Goal: Task Accomplishment & Management: Complete application form

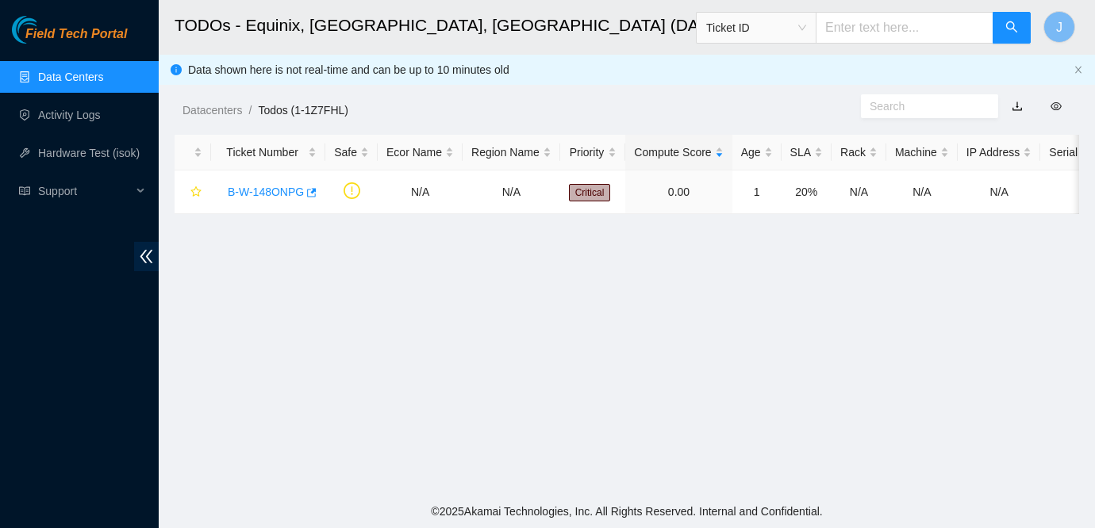
click at [51, 40] on span "Field Tech Portal" at bounding box center [76, 34] width 102 height 15
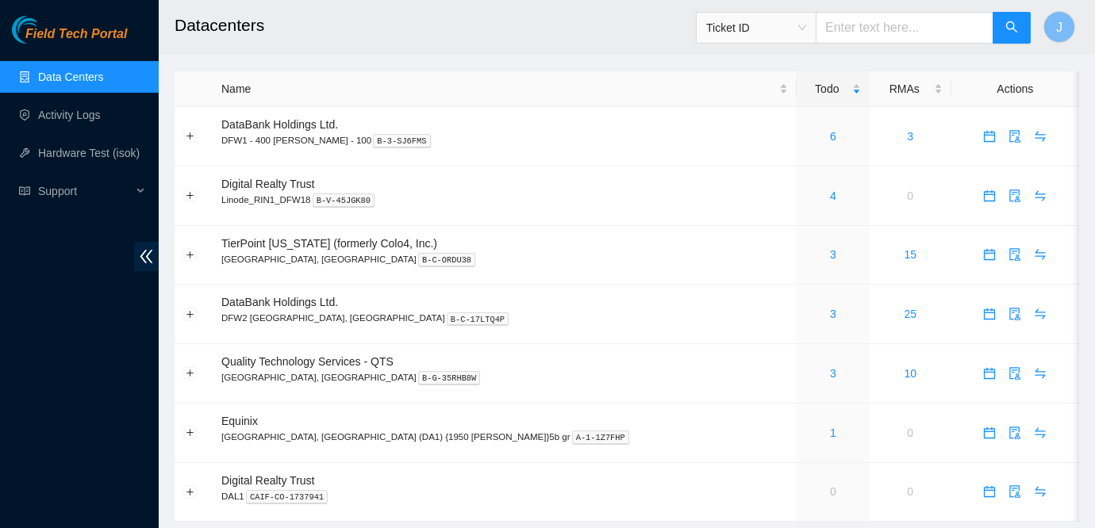
click at [27, 239] on div "Field Tech Portal Data Centers Activity Logs Hardware Test (isok) Support" at bounding box center [79, 272] width 159 height 513
click at [71, 118] on link "Activity Logs" at bounding box center [69, 115] width 63 height 13
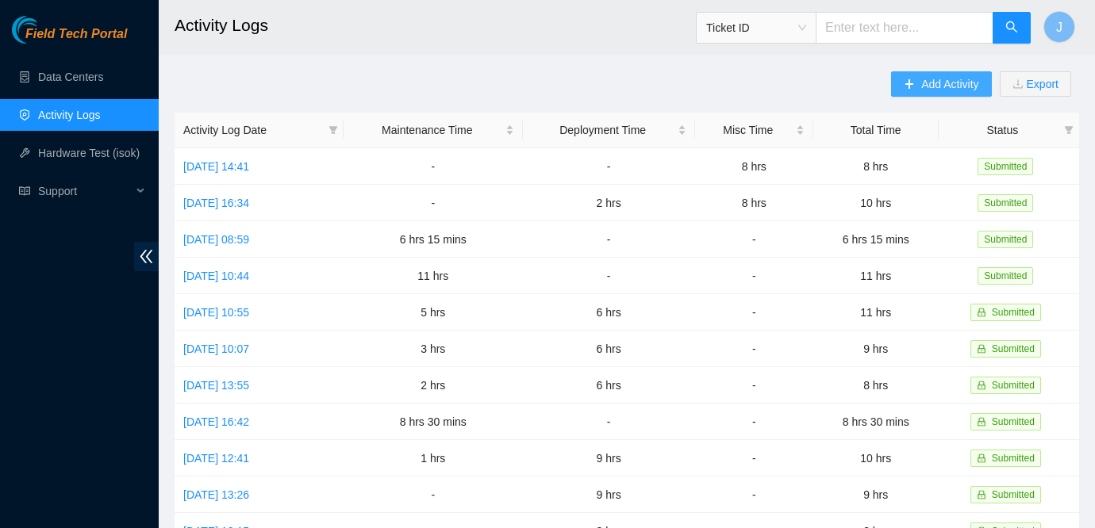
click at [931, 88] on span "Add Activity" at bounding box center [949, 83] width 57 height 17
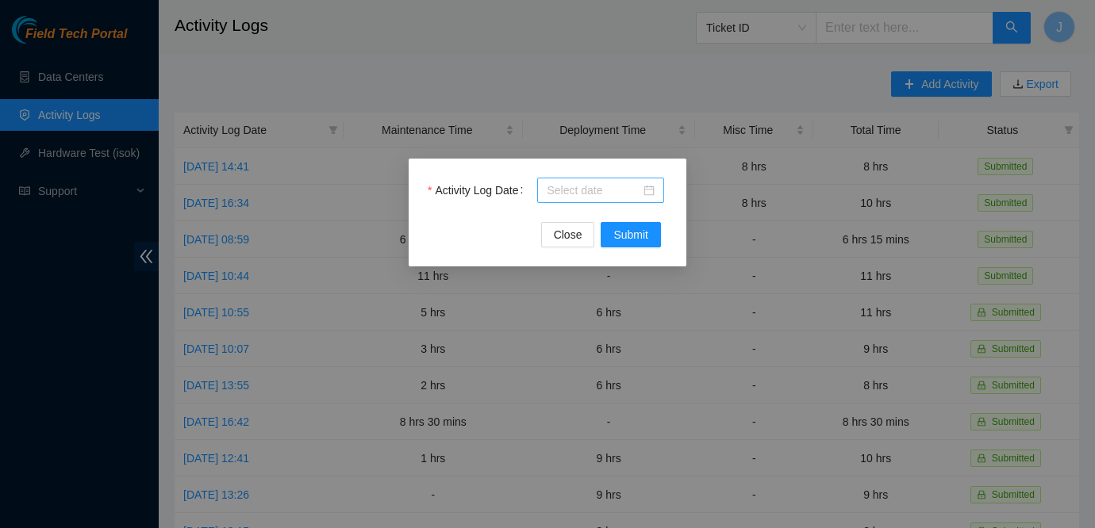
click at [587, 189] on input "Activity Log Date" at bounding box center [594, 190] width 94 height 17
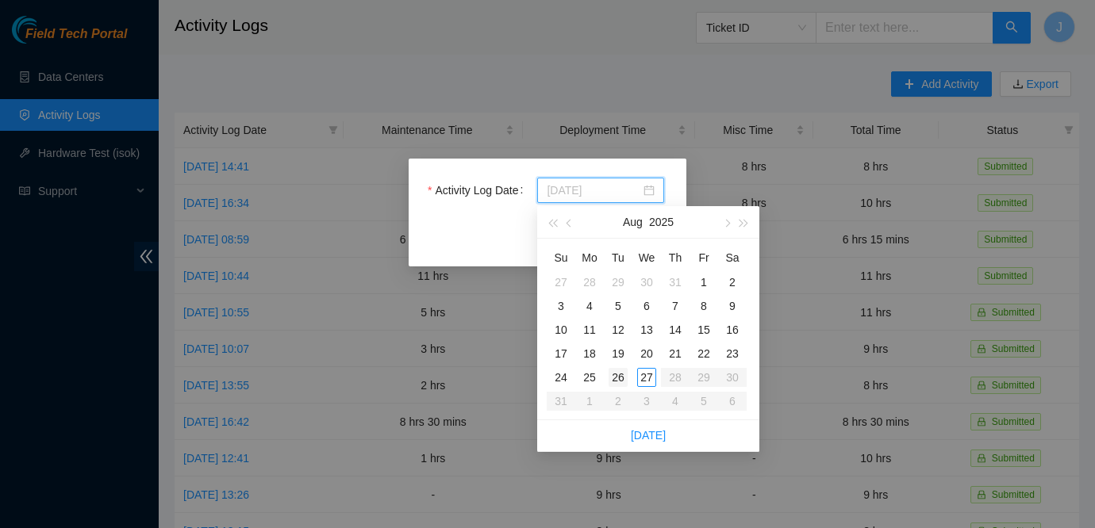
type input "[DATE]"
click at [647, 379] on div "27" at bounding box center [646, 377] width 19 height 19
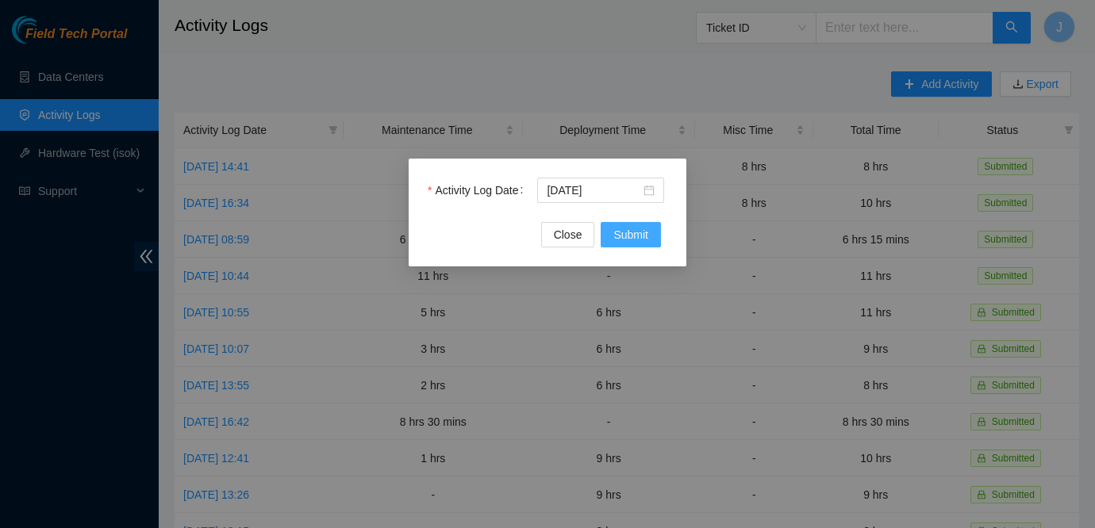
click at [621, 237] on span "Submit" at bounding box center [630, 234] width 35 height 17
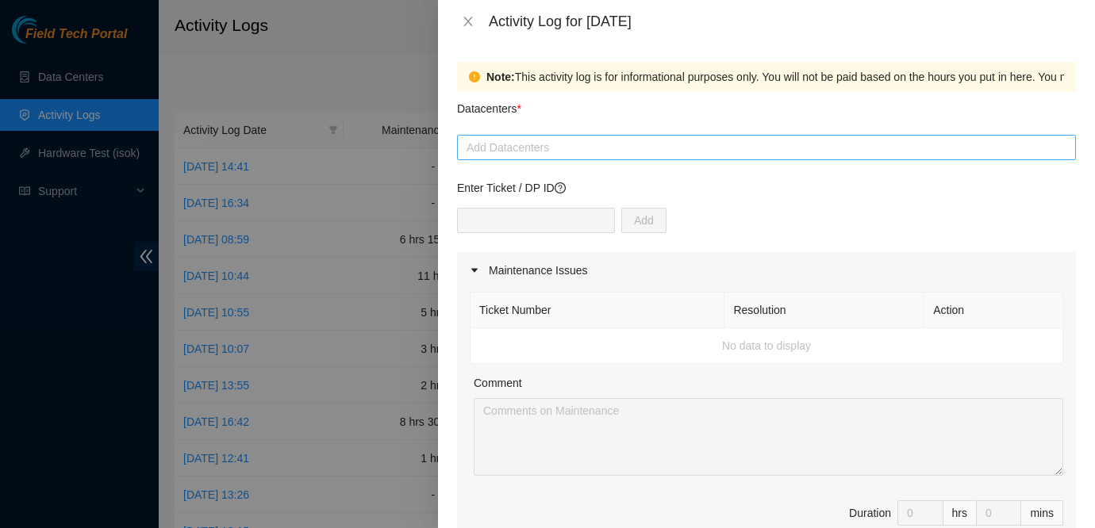
click at [526, 156] on div at bounding box center [766, 147] width 611 height 19
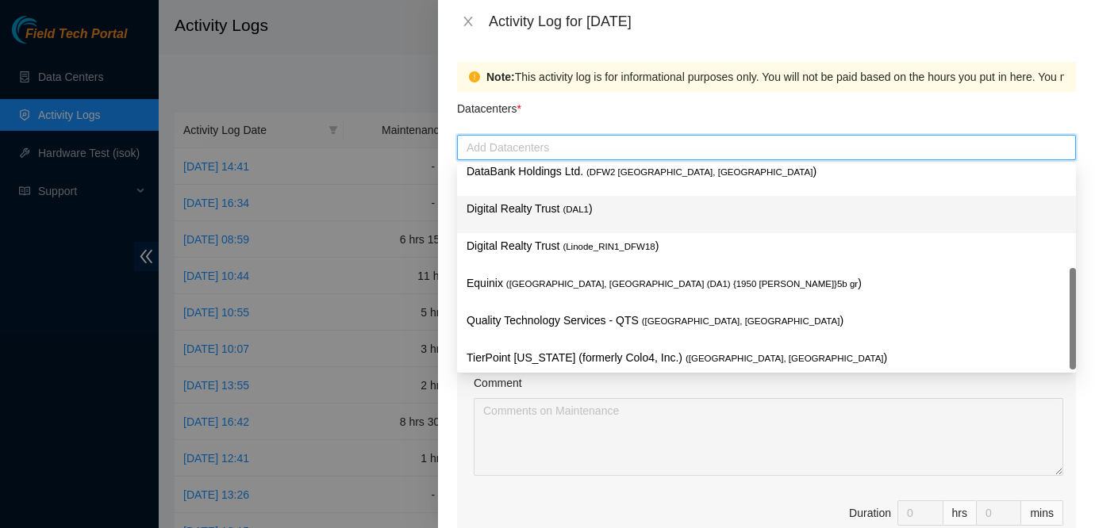
scroll to position [58, 0]
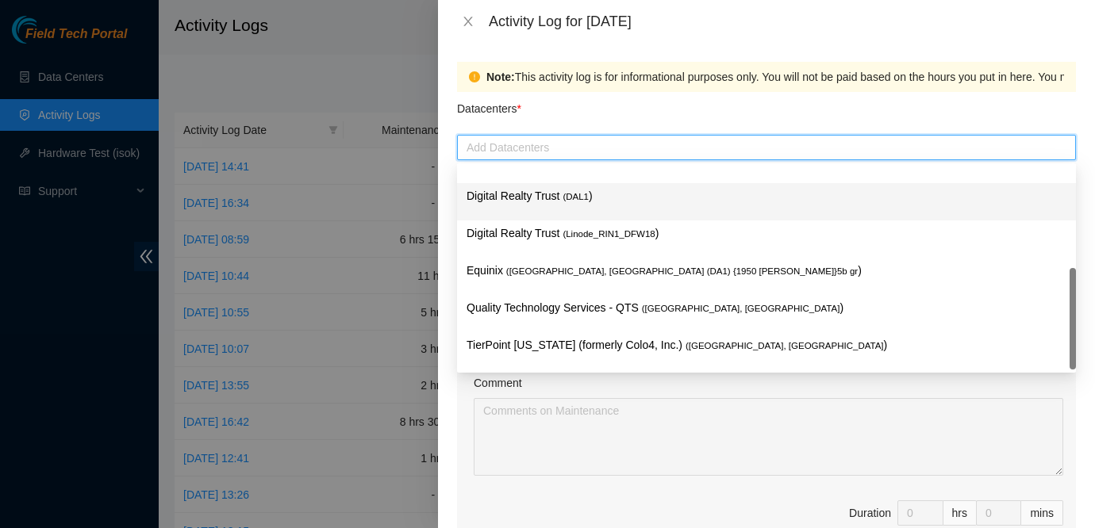
click at [585, 277] on p "Equinix ( [GEOGRAPHIC_DATA], [GEOGRAPHIC_DATA] (DA1) {1950 [PERSON_NAME]}5b gr )" at bounding box center [767, 271] width 600 height 18
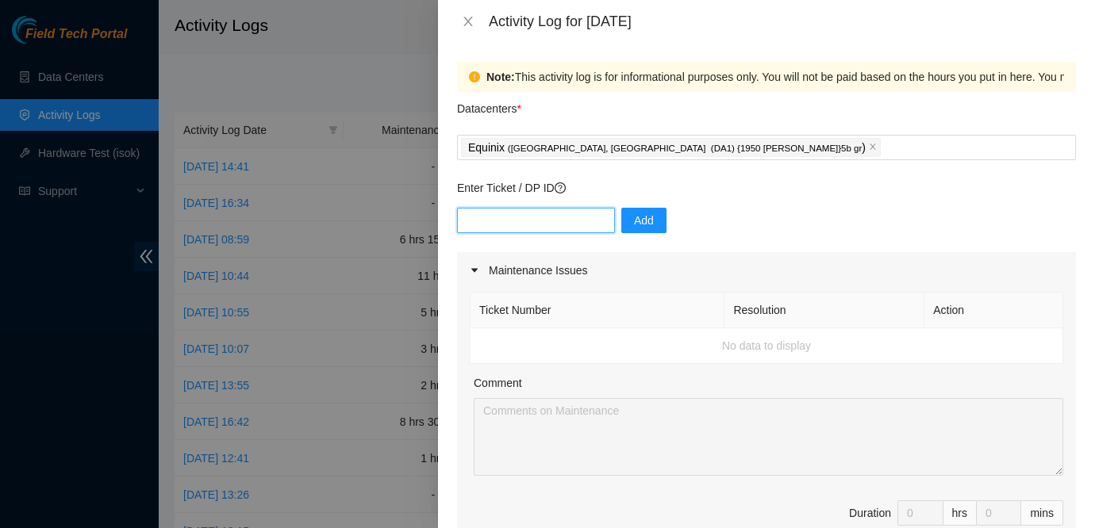
click at [556, 221] on input "text" at bounding box center [536, 220] width 158 height 25
type input "DP84203"
click at [635, 217] on span "Add" at bounding box center [644, 220] width 20 height 17
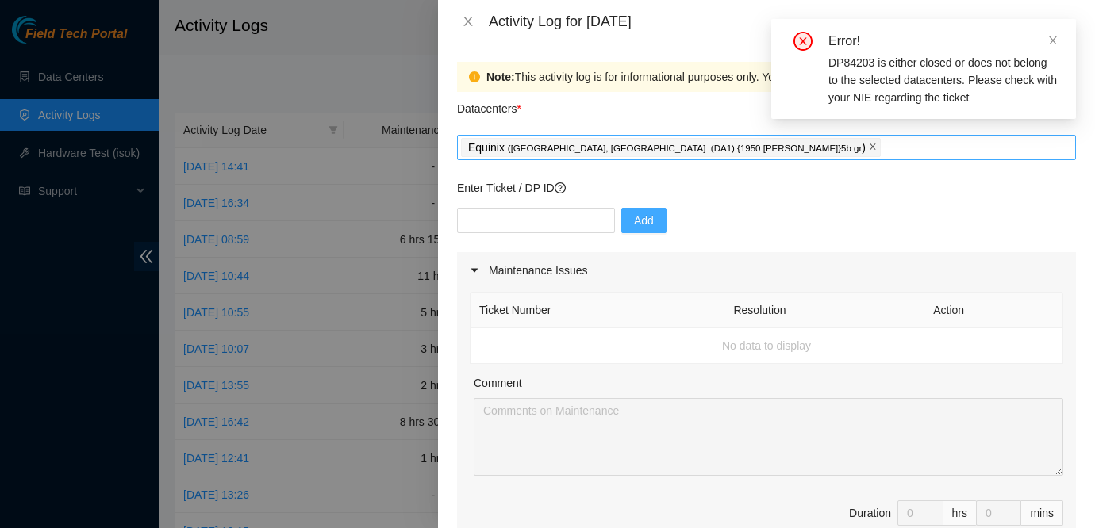
click at [870, 146] on icon "close" at bounding box center [873, 147] width 6 height 6
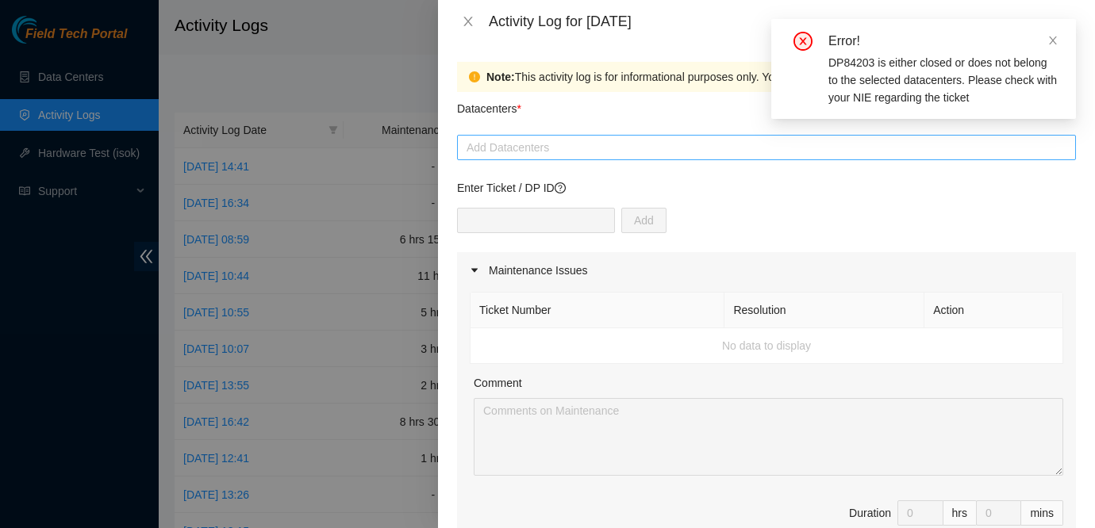
click at [703, 144] on div at bounding box center [766, 147] width 611 height 19
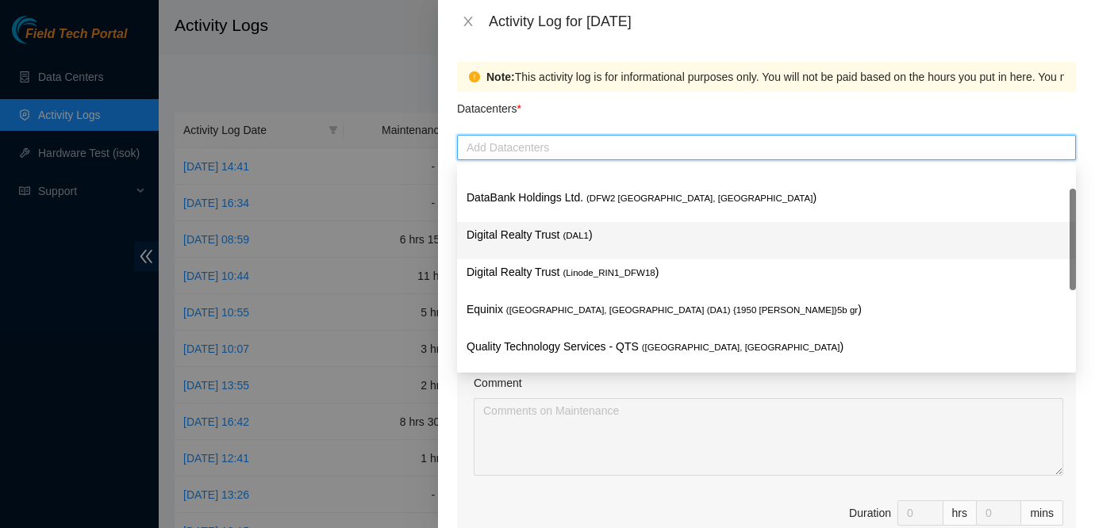
scroll to position [22, 0]
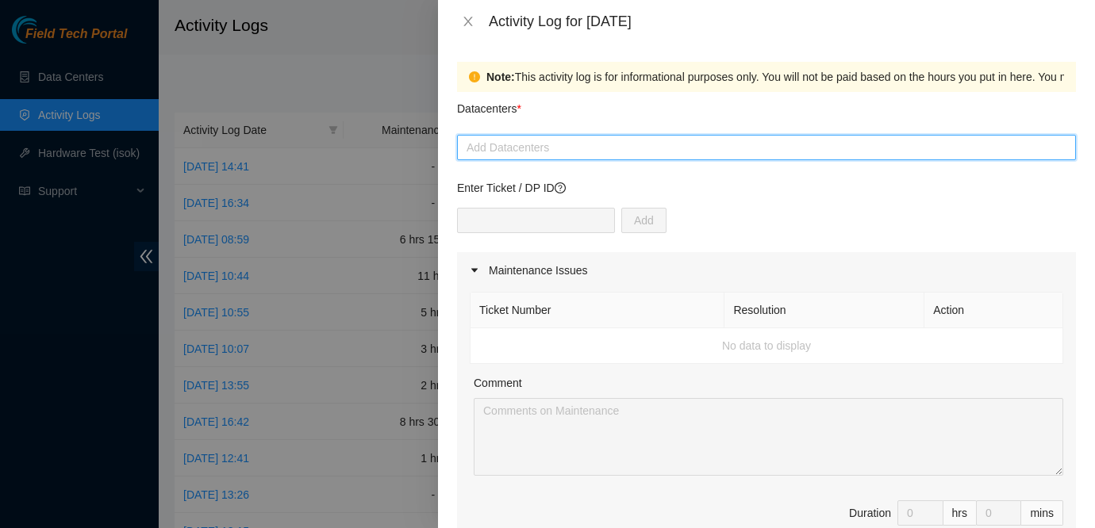
click at [531, 152] on div at bounding box center [766, 147] width 611 height 19
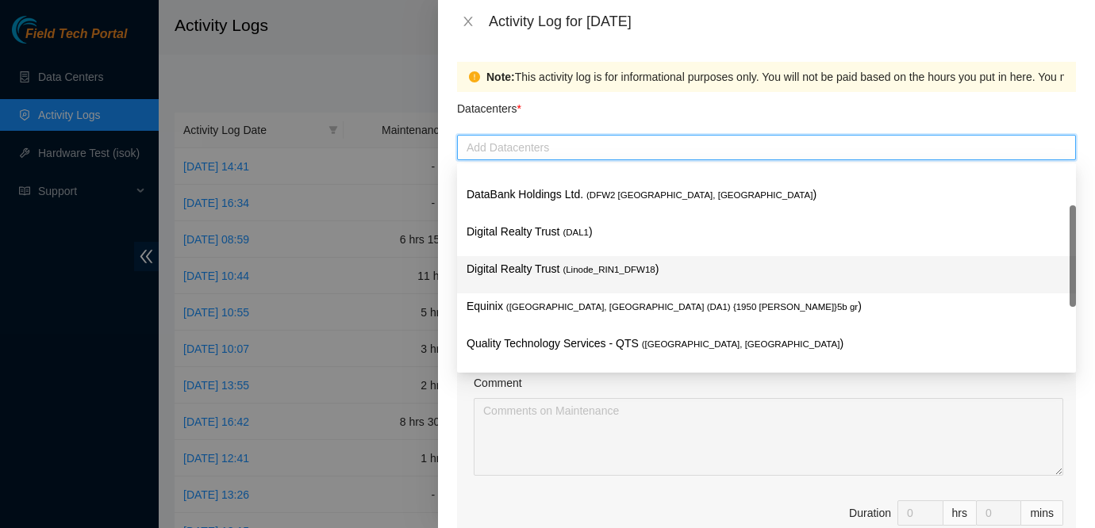
click at [544, 276] on p "Digital Realty Trust ( Linode_RIN1_DFW18 )" at bounding box center [767, 269] width 600 height 18
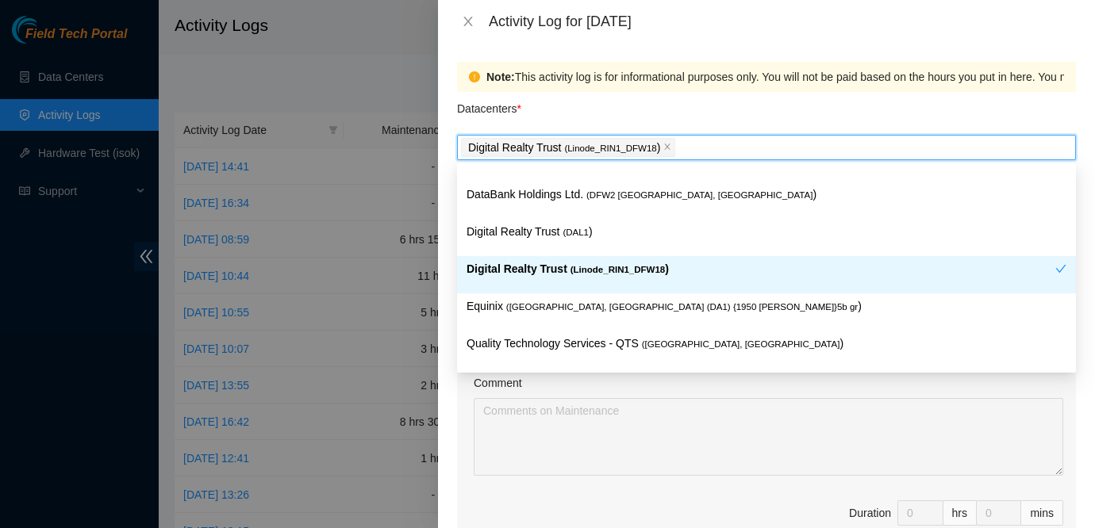
type input "\"
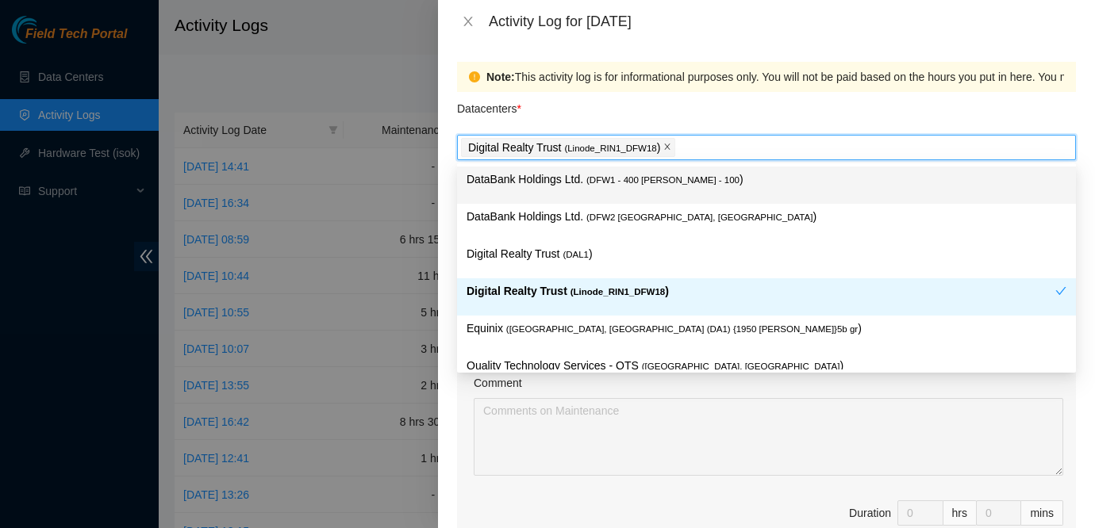
click at [671, 151] on icon "close" at bounding box center [667, 147] width 8 height 8
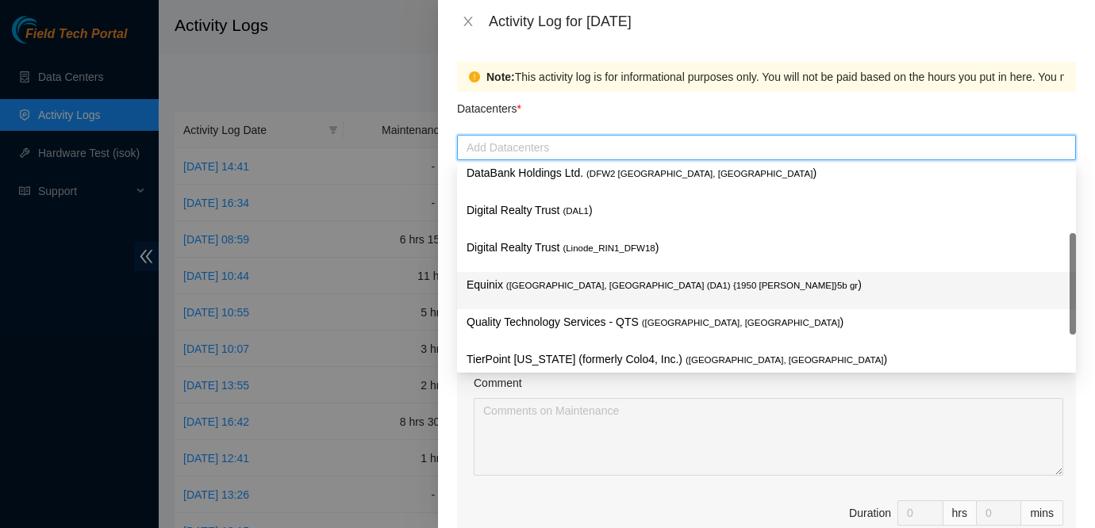
scroll to position [45, 0]
click at [604, 317] on p "Quality Technology Services - QTS ( [GEOGRAPHIC_DATA], [GEOGRAPHIC_DATA] )" at bounding box center [767, 321] width 600 height 18
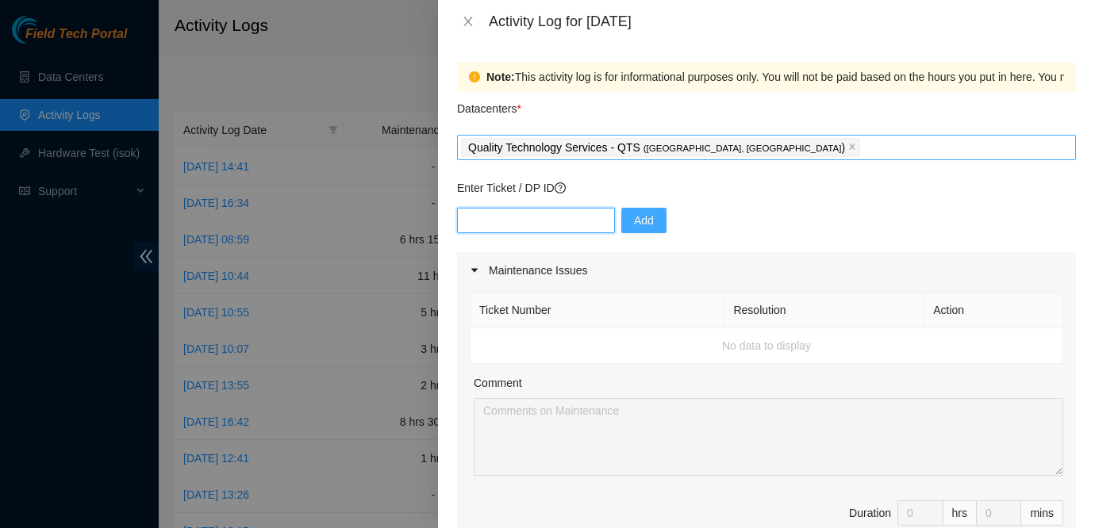
click at [548, 214] on input "text" at bounding box center [536, 220] width 158 height 25
type input "DP84203"
click at [644, 220] on button "Add" at bounding box center [643, 220] width 45 height 25
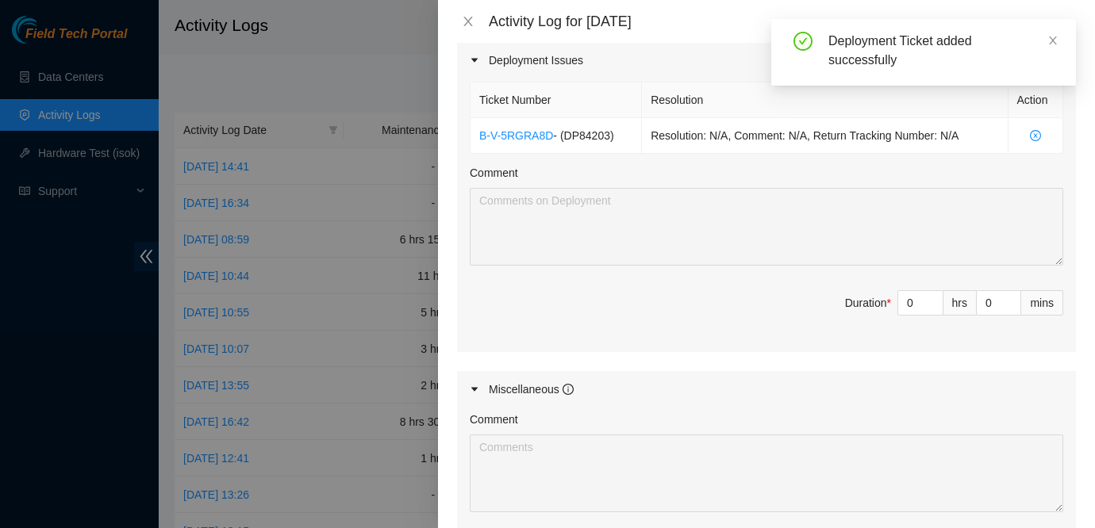
scroll to position [542, 0]
type input "1"
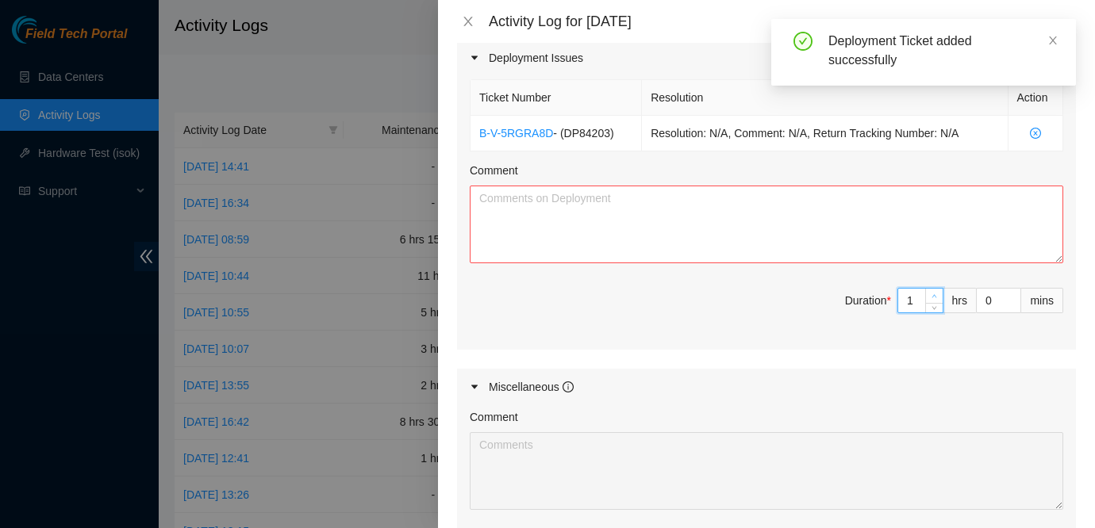
click at [932, 297] on icon "up" at bounding box center [935, 297] width 6 height 6
type input "2"
click at [932, 297] on icon "up" at bounding box center [935, 297] width 6 height 6
type input "3"
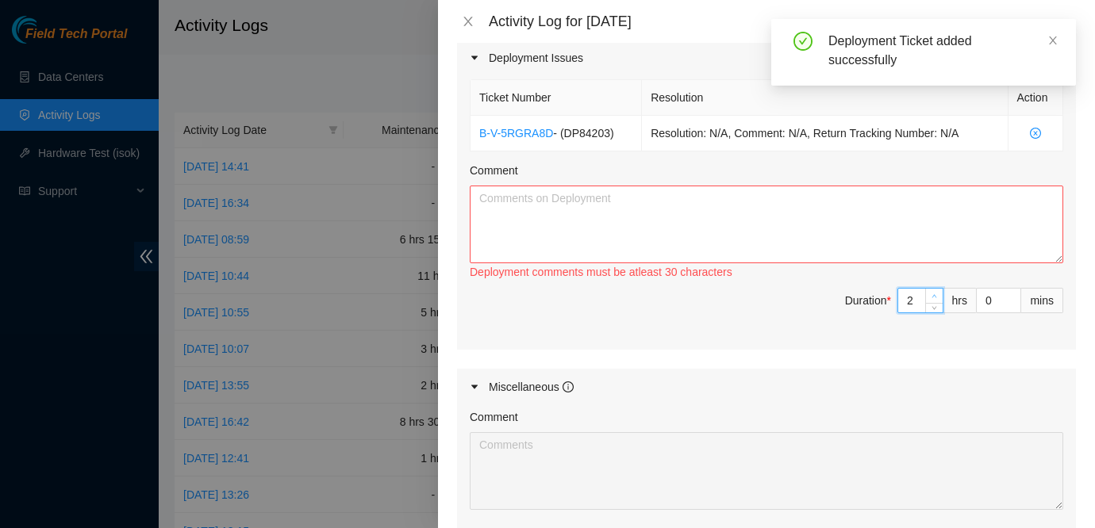
type input "3"
click at [932, 297] on icon "up" at bounding box center [935, 297] width 6 height 6
type input "4"
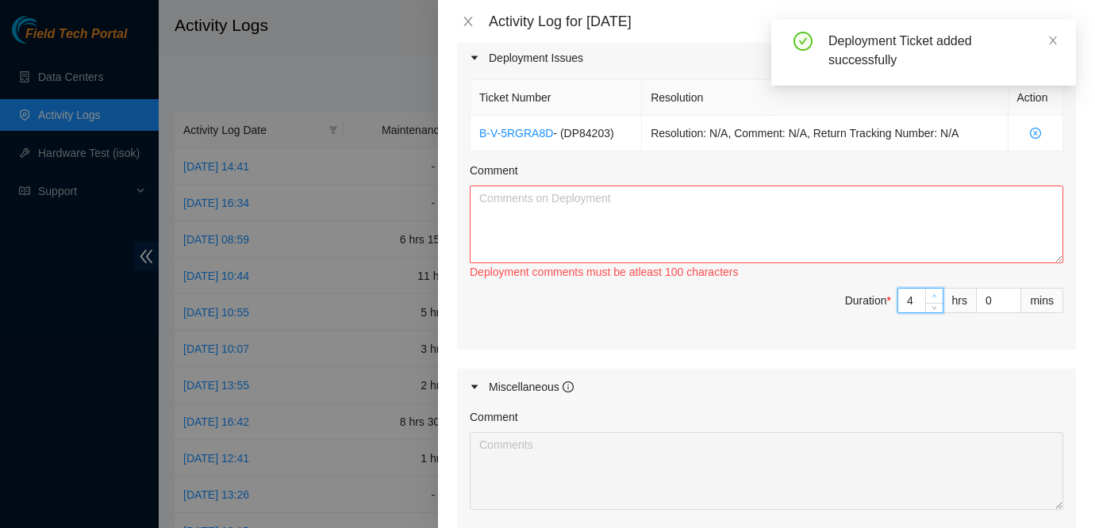
type input "5"
click at [932, 297] on icon "up" at bounding box center [935, 297] width 6 height 6
type input "6"
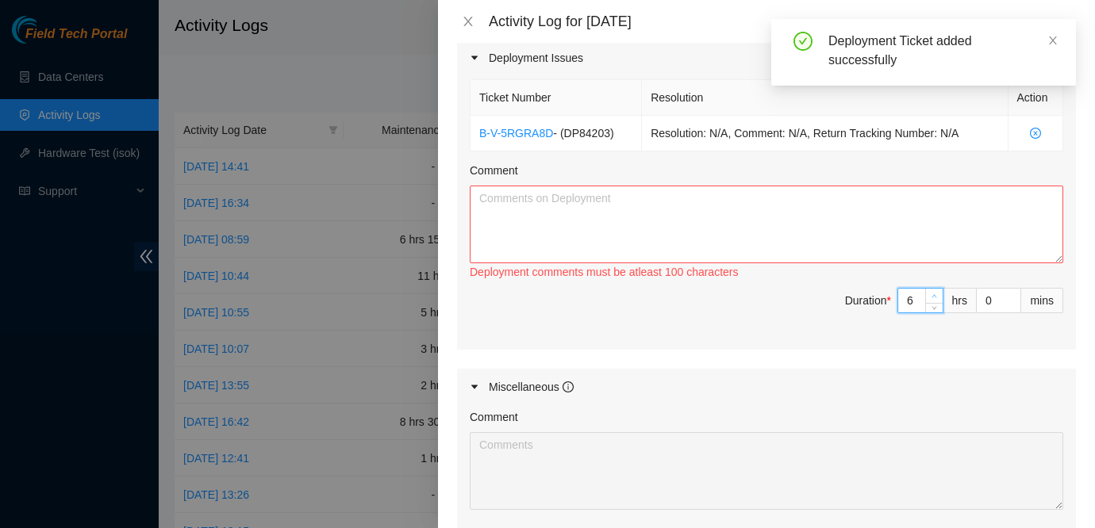
click at [932, 297] on icon "up" at bounding box center [935, 297] width 6 height 6
type input "5"
click at [930, 308] on span "down" at bounding box center [935, 306] width 10 height 10
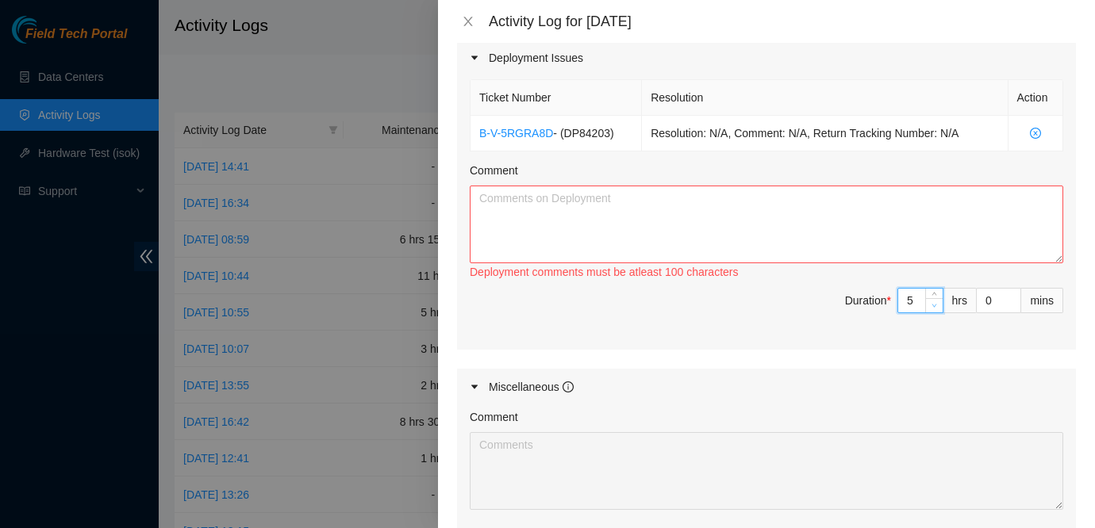
type input "4"
click at [930, 308] on span "down" at bounding box center [935, 306] width 10 height 10
type input "3"
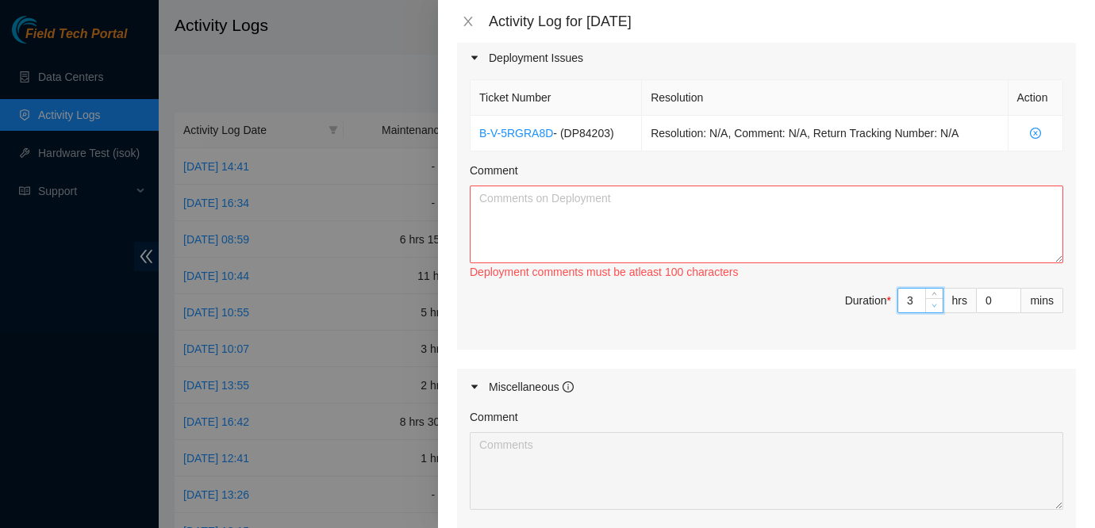
click at [930, 308] on span "down" at bounding box center [935, 306] width 10 height 10
type input "2"
click at [930, 308] on span "down" at bounding box center [935, 306] width 10 height 10
click at [691, 200] on textarea "Comment" at bounding box center [767, 225] width 594 height 78
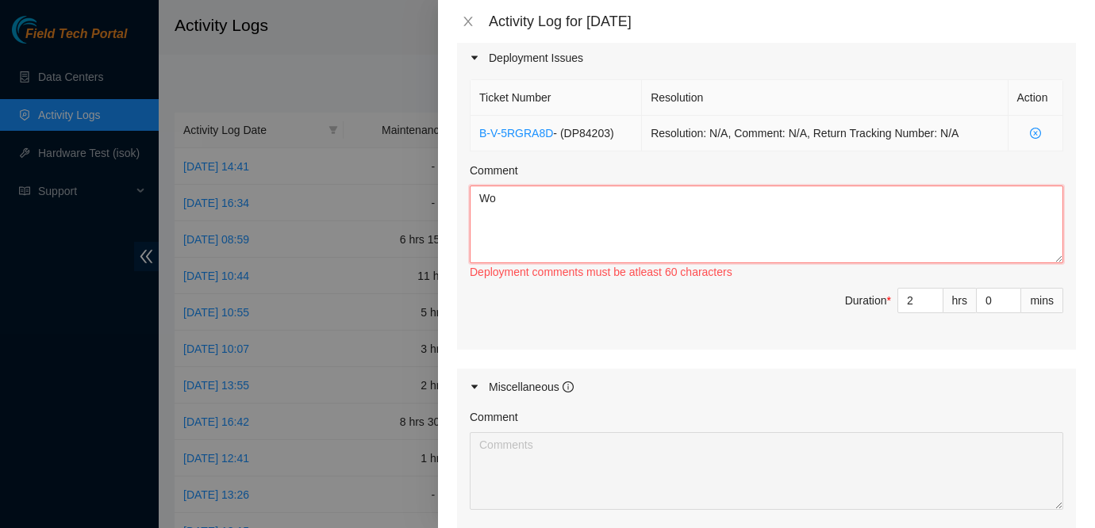
type textarea "W"
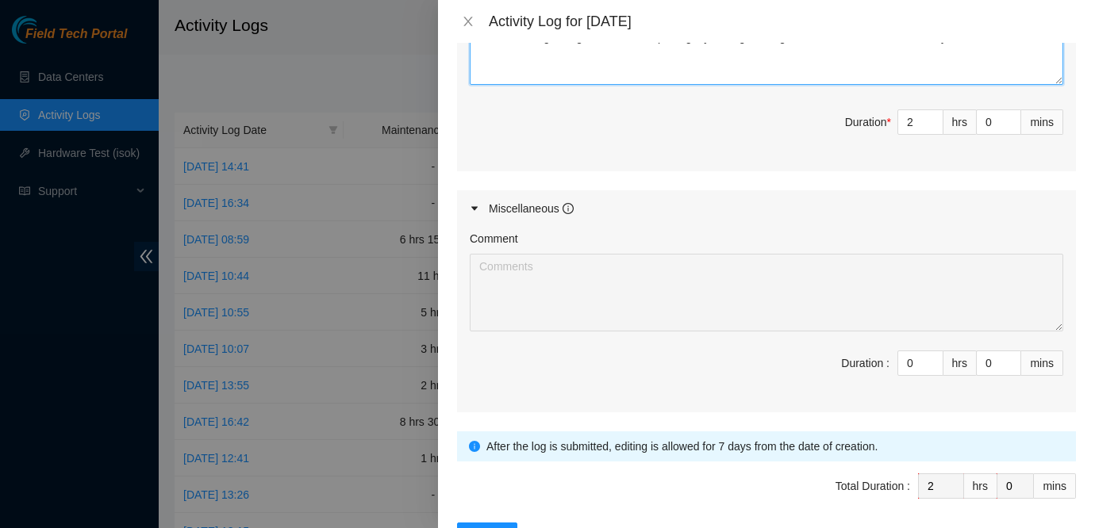
scroll to position [778, 0]
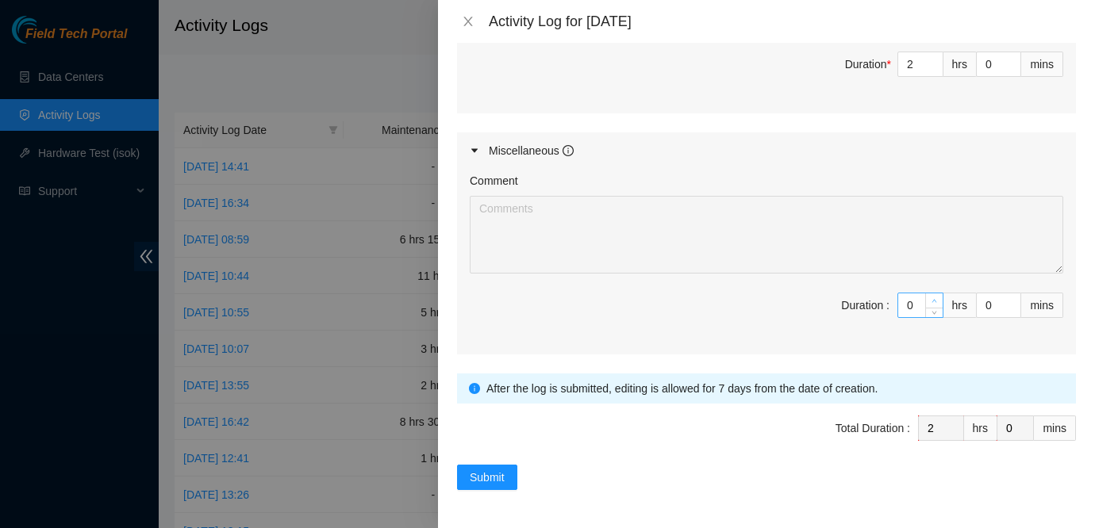
type textarea "I was emailed early in the morning to check on the EQX side to see what the grv…"
type input "1"
type input "3"
click at [930, 299] on span "up" at bounding box center [935, 302] width 10 height 10
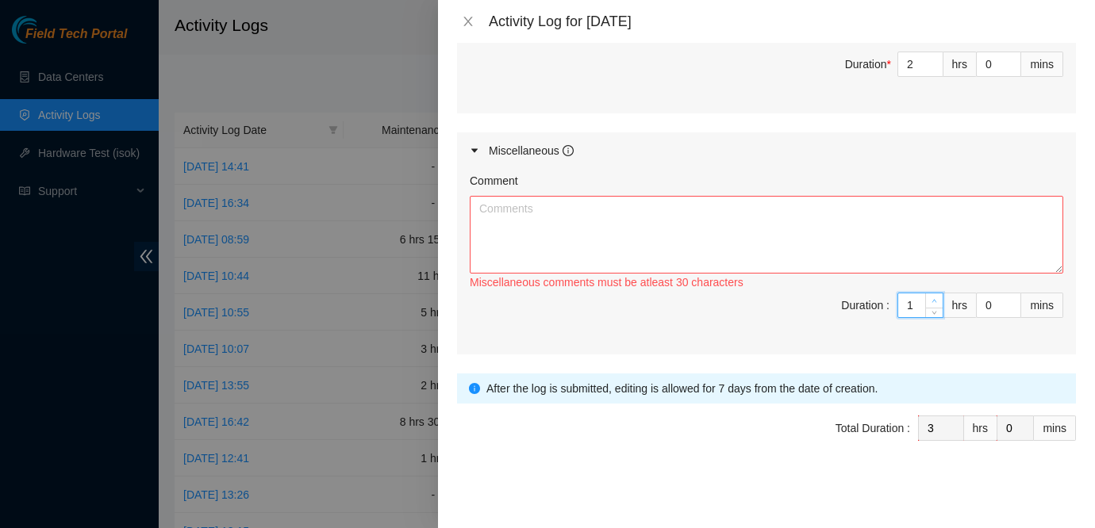
type input "2"
type input "4"
click at [930, 299] on span "up" at bounding box center [935, 302] width 10 height 10
type input "3"
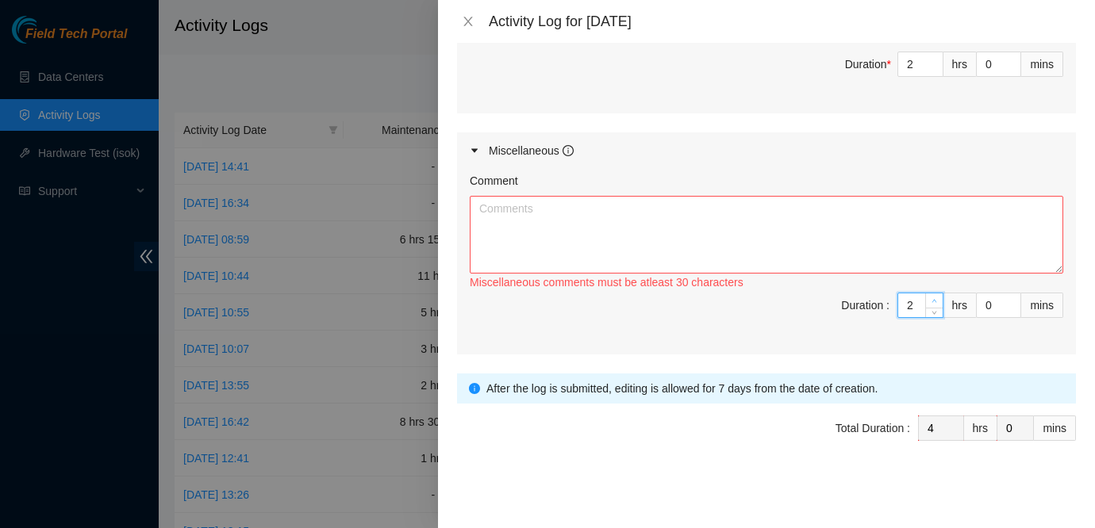
type input "5"
type input "4"
type input "6"
click at [930, 299] on span "up" at bounding box center [935, 302] width 10 height 10
type input "5"
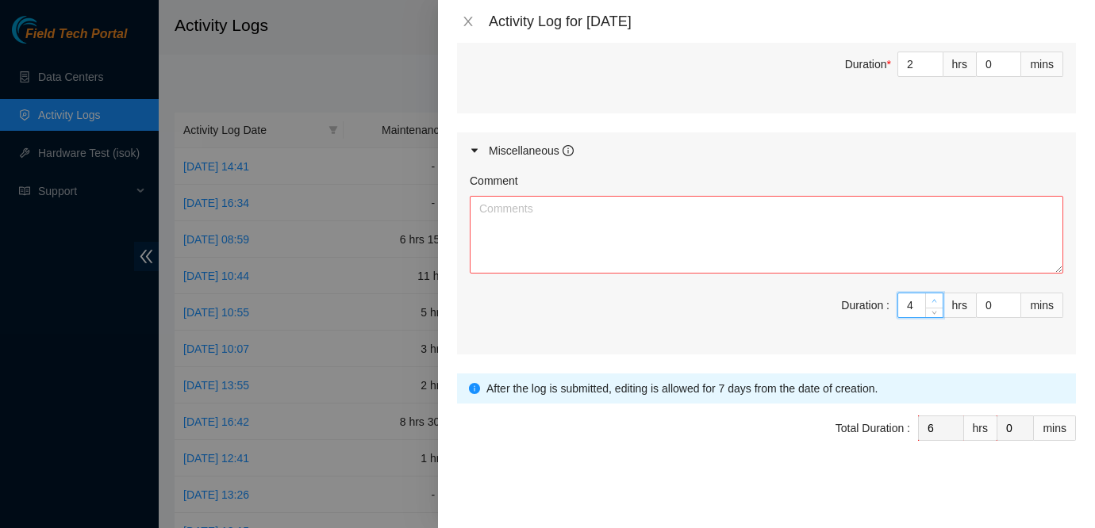
type input "7"
click at [930, 299] on span "up" at bounding box center [935, 302] width 10 height 10
type input "6"
type input "8"
click at [930, 299] on span "up" at bounding box center [935, 302] width 10 height 10
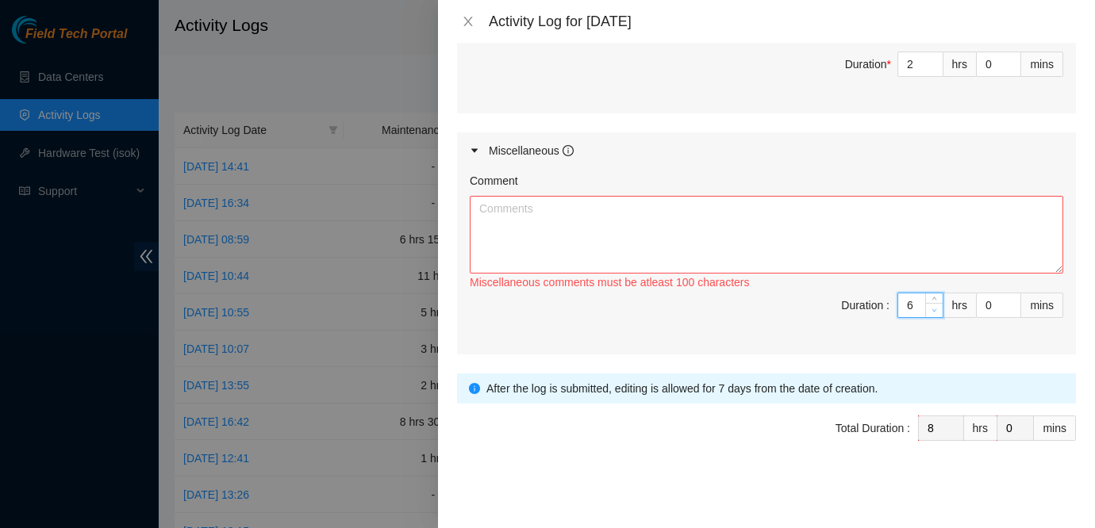
type input "5"
type input "7"
click at [930, 310] on span "down" at bounding box center [935, 310] width 10 height 10
type input "6"
type input "8"
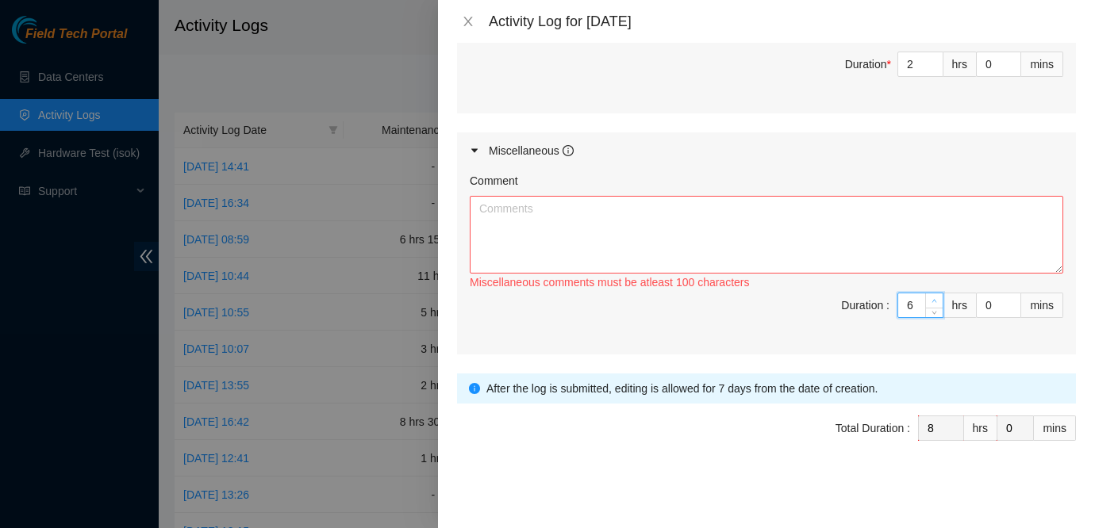
click at [932, 303] on icon "up" at bounding box center [935, 301] width 6 height 6
click at [853, 231] on textarea "Comment" at bounding box center [767, 235] width 594 height 78
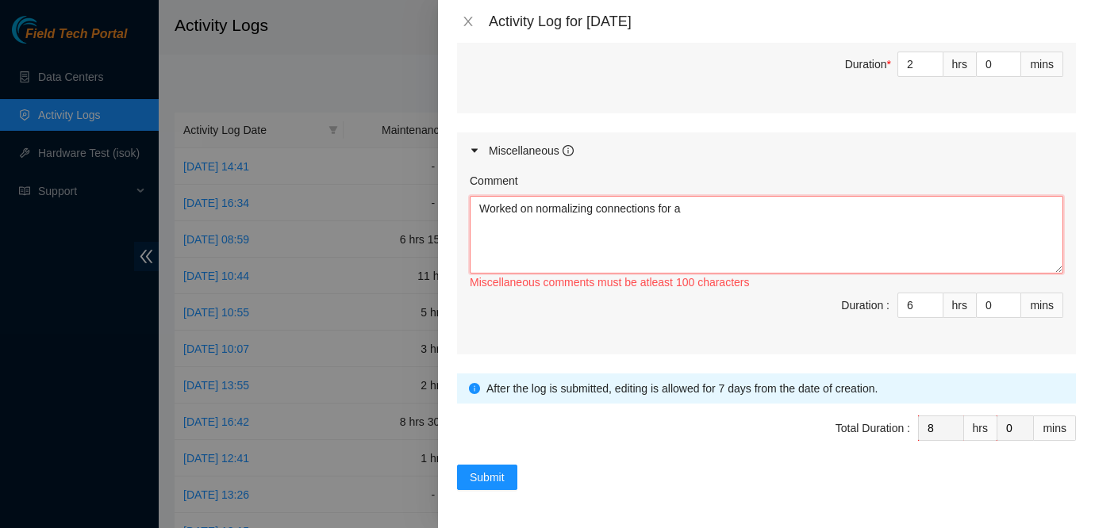
click at [751, 236] on textarea "Worked on normalizing connections for a" at bounding box center [767, 235] width 594 height 78
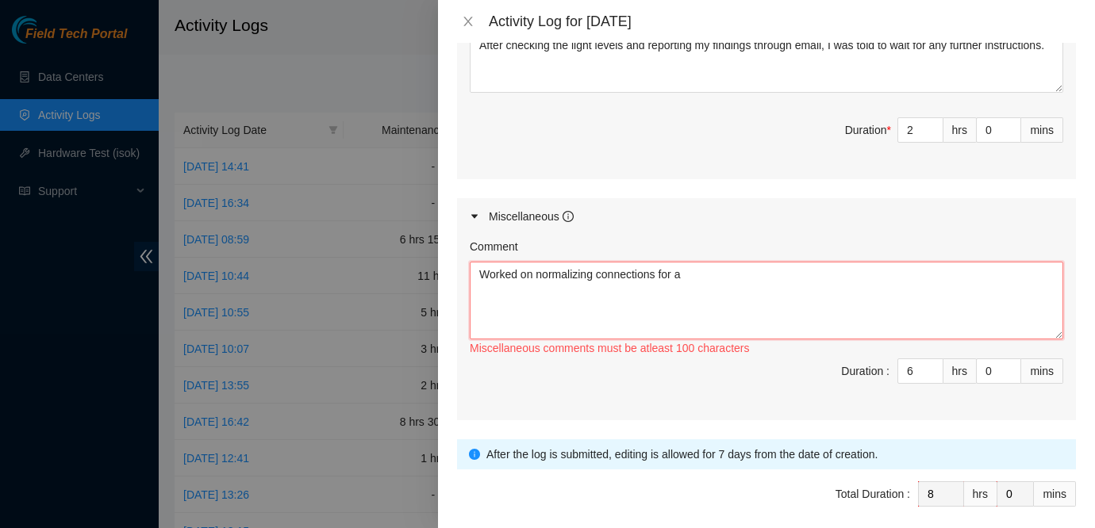
scroll to position [709, 0]
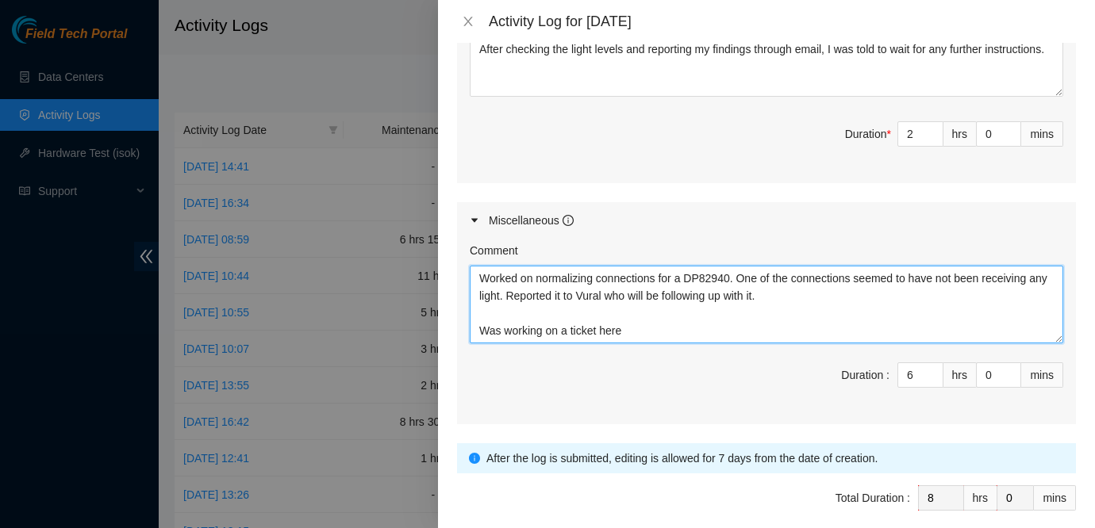
click at [893, 309] on textarea "Worked on normalizing connections for a DP82940. One of the connections seemed …" at bounding box center [767, 305] width 594 height 78
click at [666, 329] on textarea "Worked on normalizing connections for a DP82940. One of the connections seemed …" at bounding box center [767, 305] width 594 height 78
paste textarea "B-W-148ONPG"
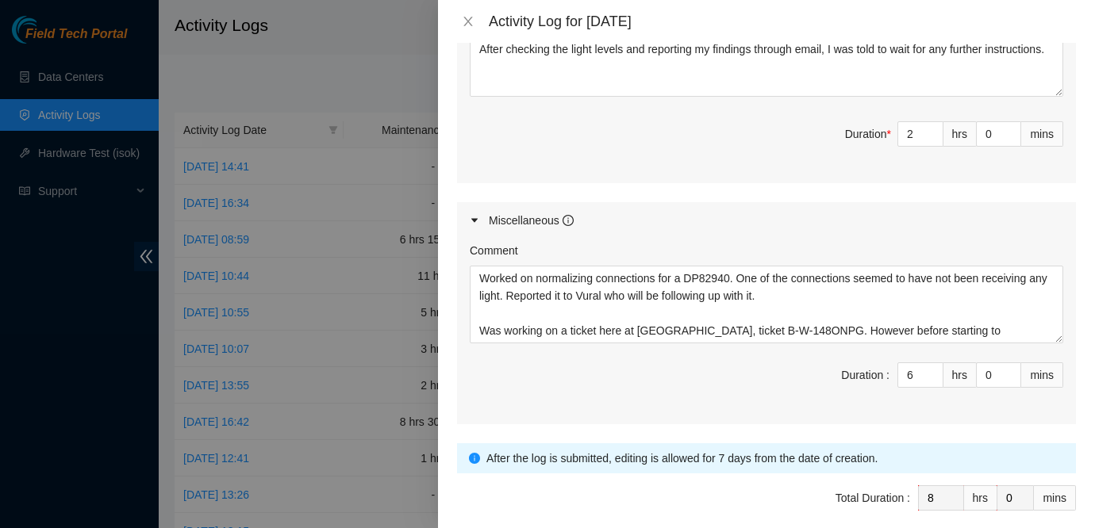
click at [26, 336] on div at bounding box center [547, 264] width 1095 height 528
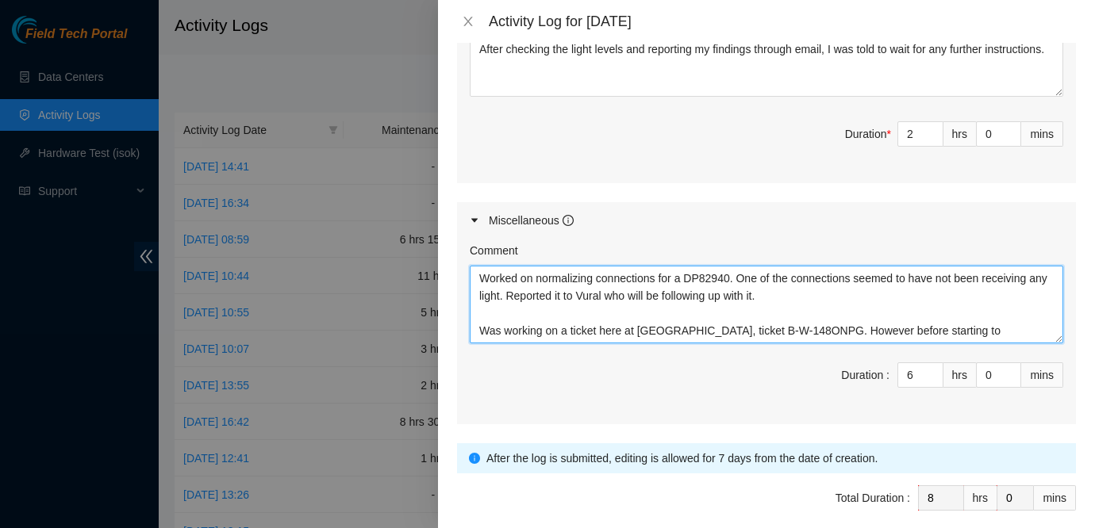
click at [939, 332] on textarea "Worked on normalizing connections for a DP82940. One of the connections seemed …" at bounding box center [767, 305] width 594 height 78
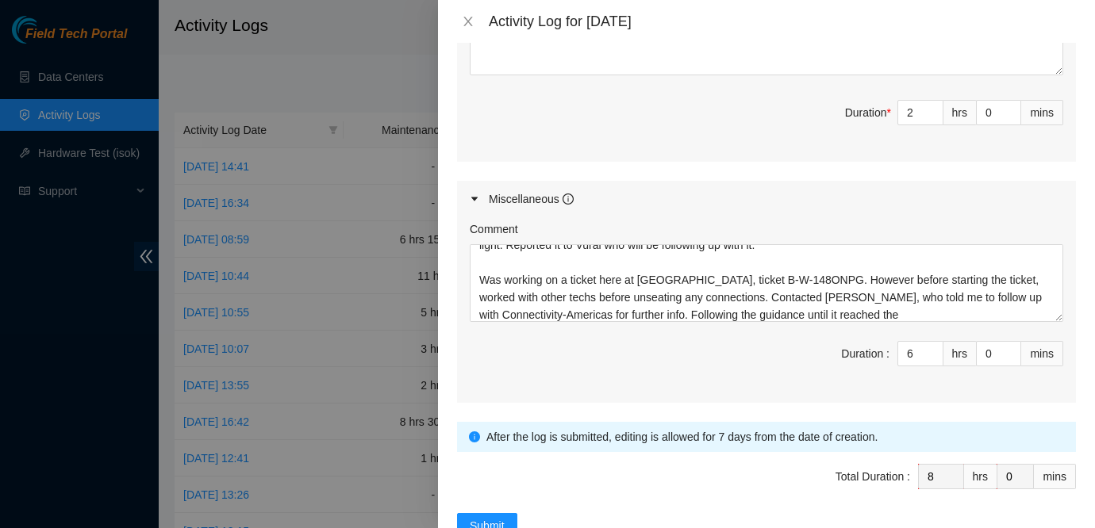
scroll to position [740, 0]
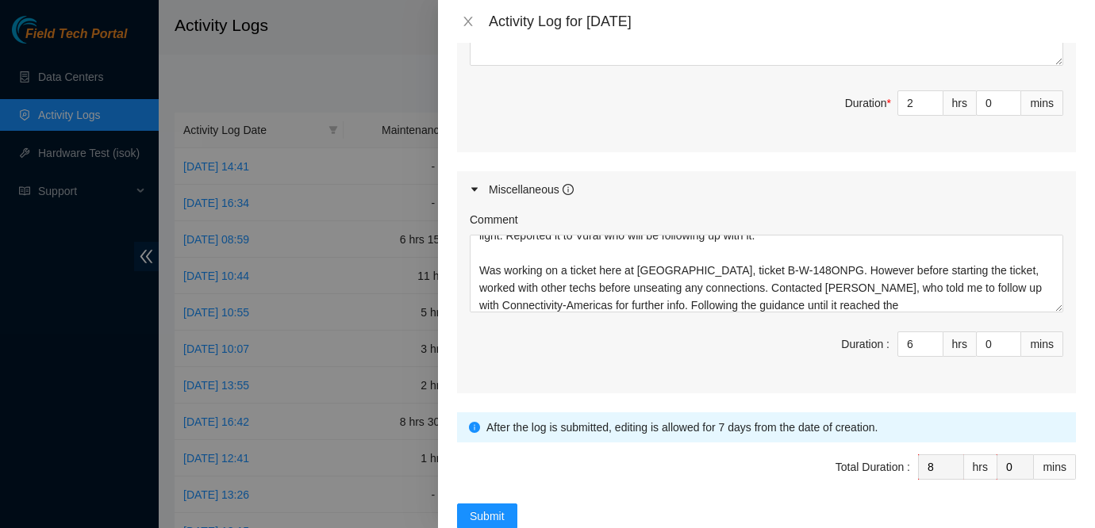
click at [914, 225] on div "Comment" at bounding box center [767, 223] width 594 height 24
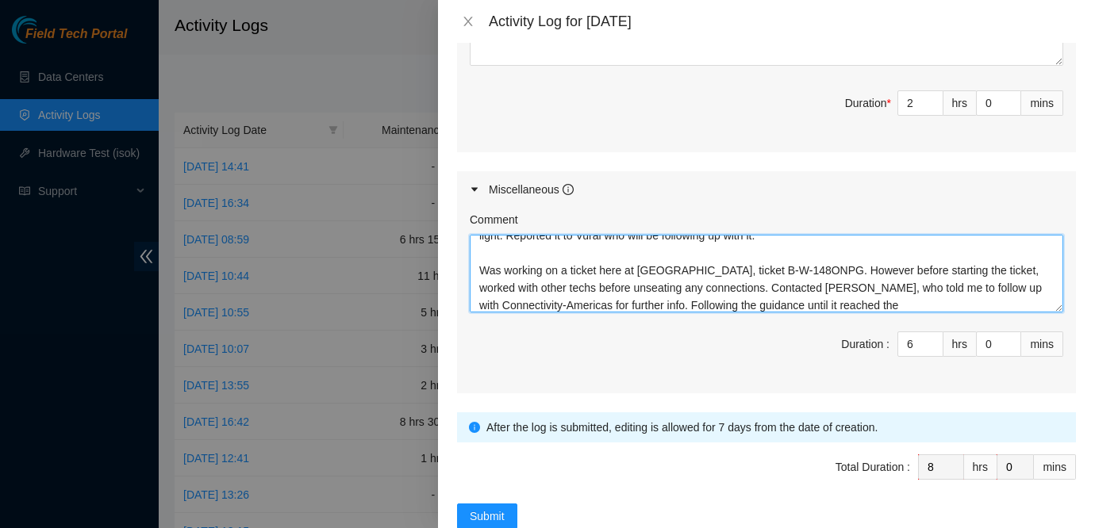
click at [834, 304] on textarea "Worked on normalizing connections for a DP82940. One of the connections seemed …" at bounding box center [767, 274] width 594 height 78
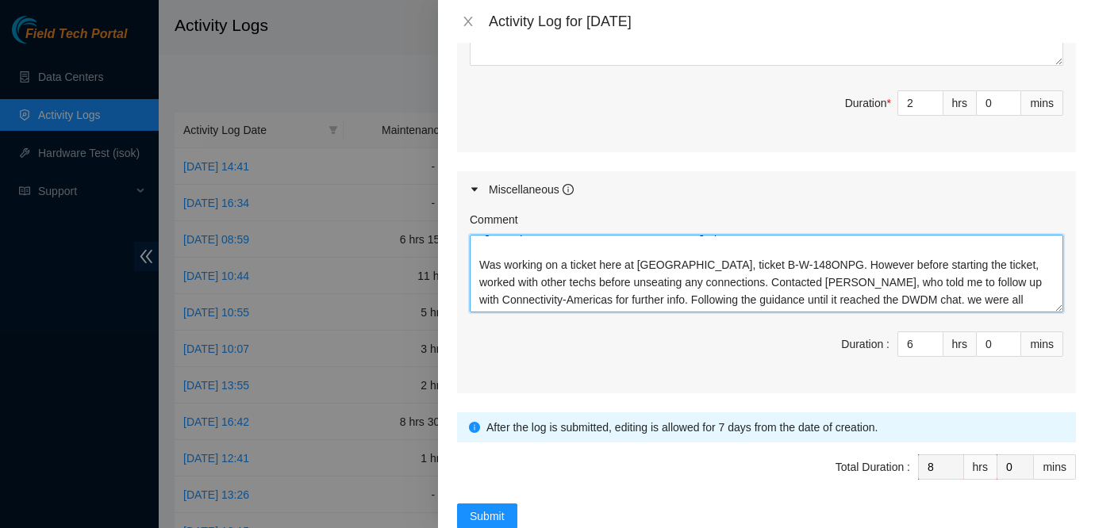
scroll to position [47, 0]
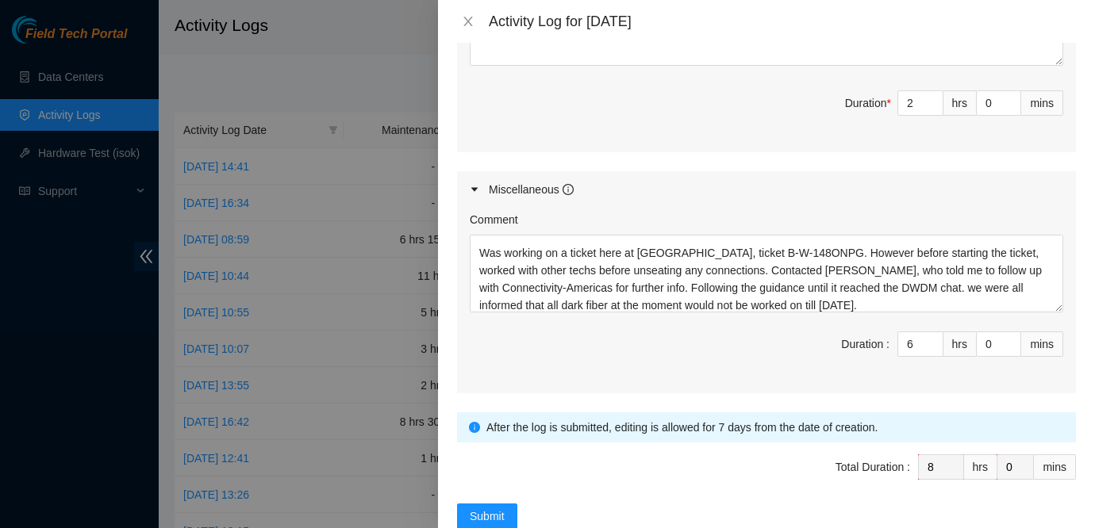
click at [966, 148] on div "Ticket Number Resolution Action B-V-5RGRA8D - ( DP84203 ) Resolution: N/A, Comm…" at bounding box center [766, 16] width 619 height 274
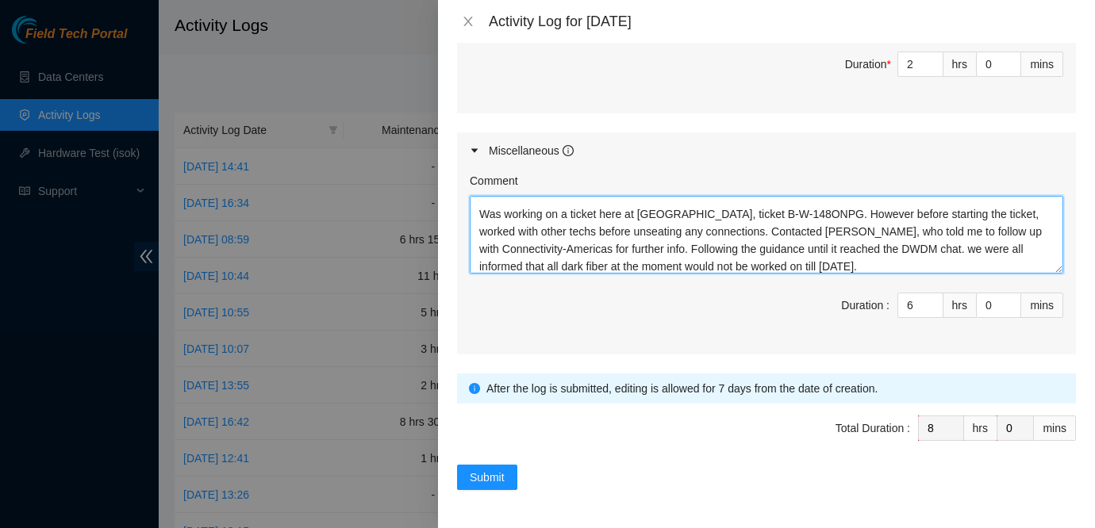
click at [824, 271] on textarea "Worked on normalizing connections for a DP82940. One of the connections seemed …" at bounding box center [767, 235] width 594 height 78
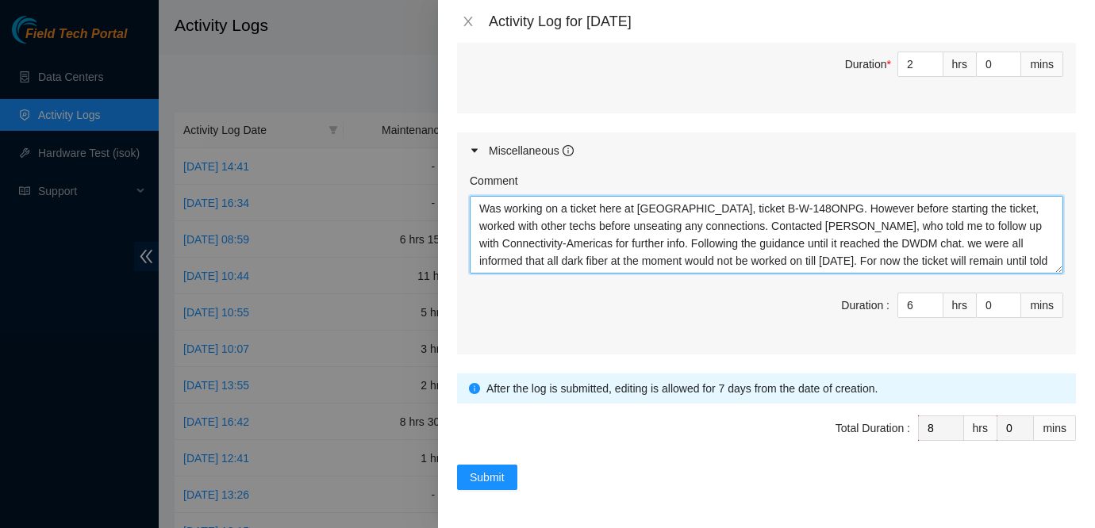
scroll to position [64, 0]
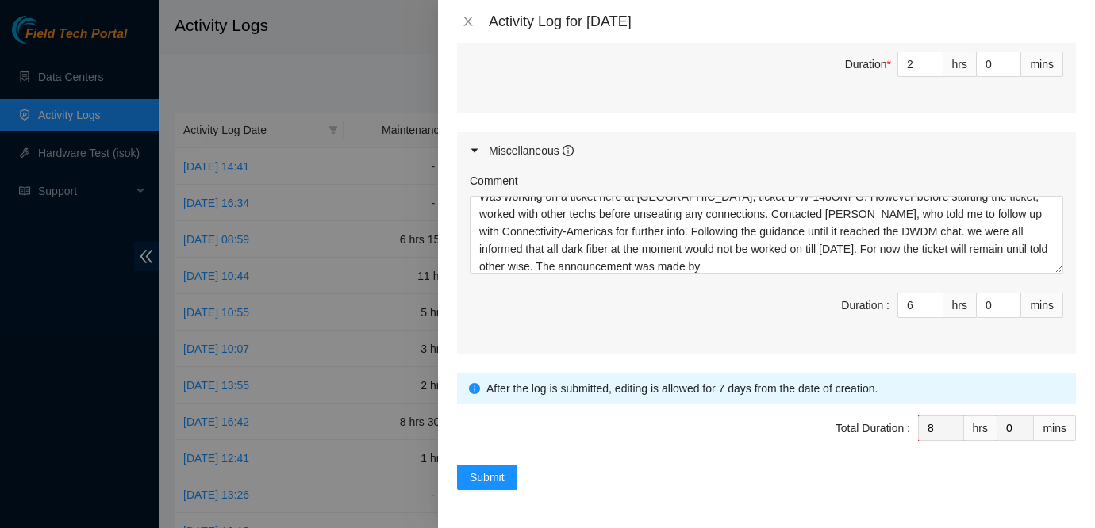
click at [889, 133] on div "Miscellaneous" at bounding box center [766, 151] width 619 height 37
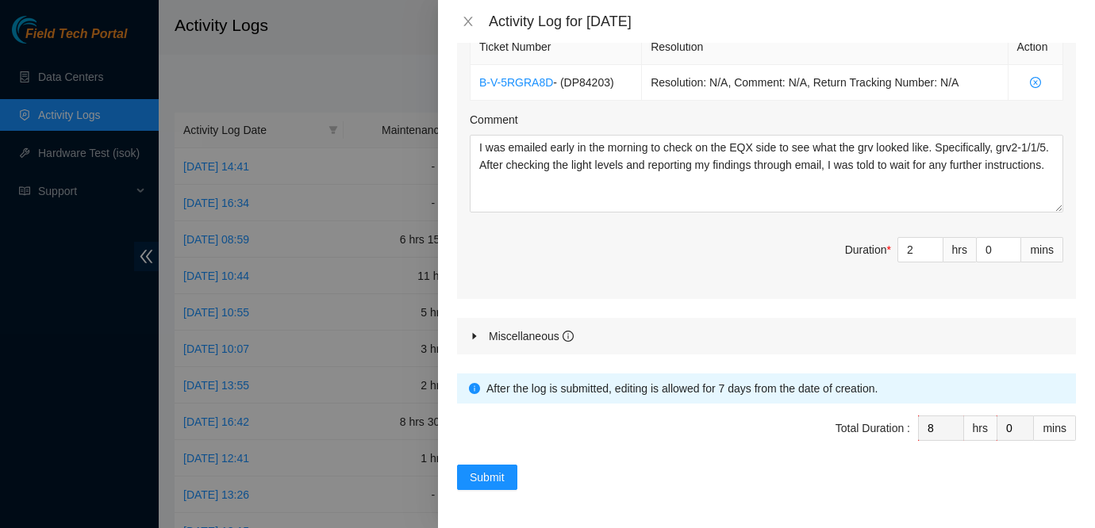
scroll to position [593, 0]
click at [675, 340] on div "Miscellaneous" at bounding box center [766, 336] width 619 height 37
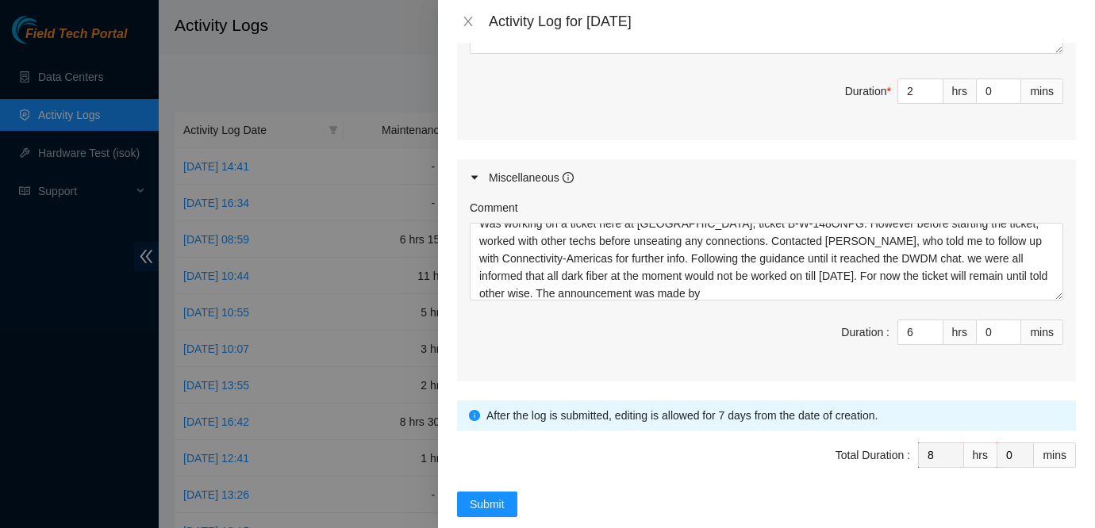
scroll to position [778, 0]
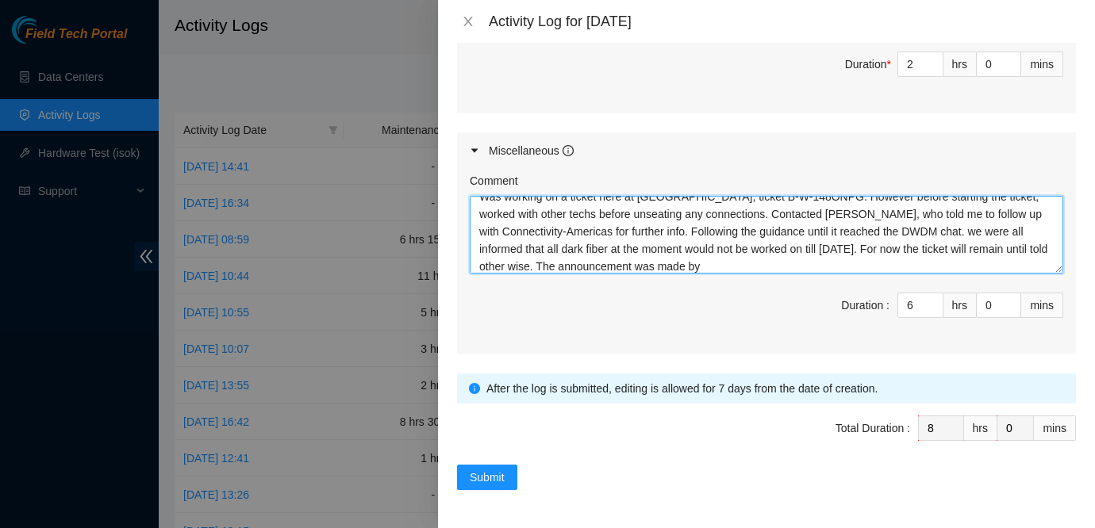
click at [698, 268] on textarea "Worked on normalizing connections for a DP82940. One of the connections seemed …" at bounding box center [767, 235] width 594 height 78
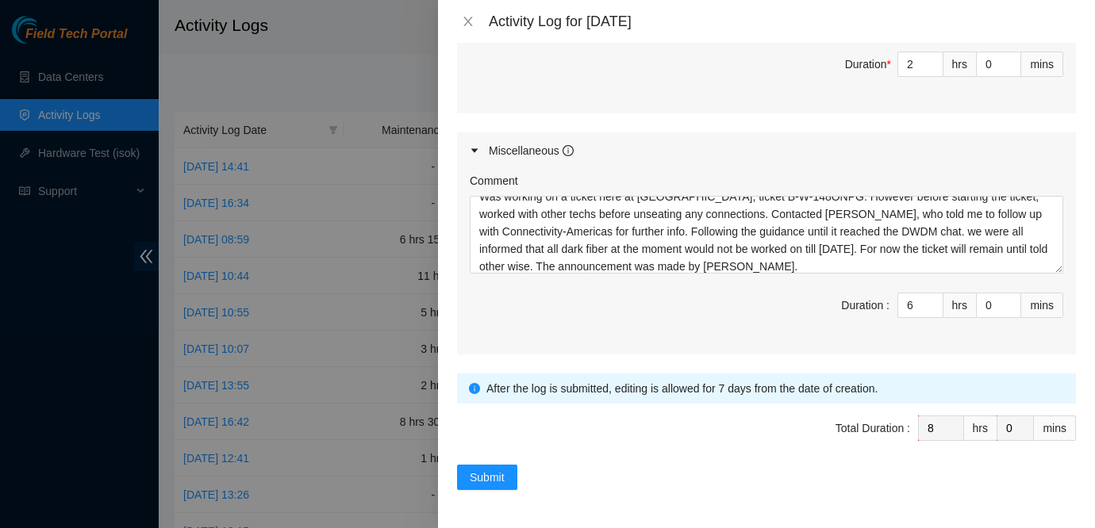
click at [965, 166] on div "Miscellaneous" at bounding box center [766, 151] width 619 height 37
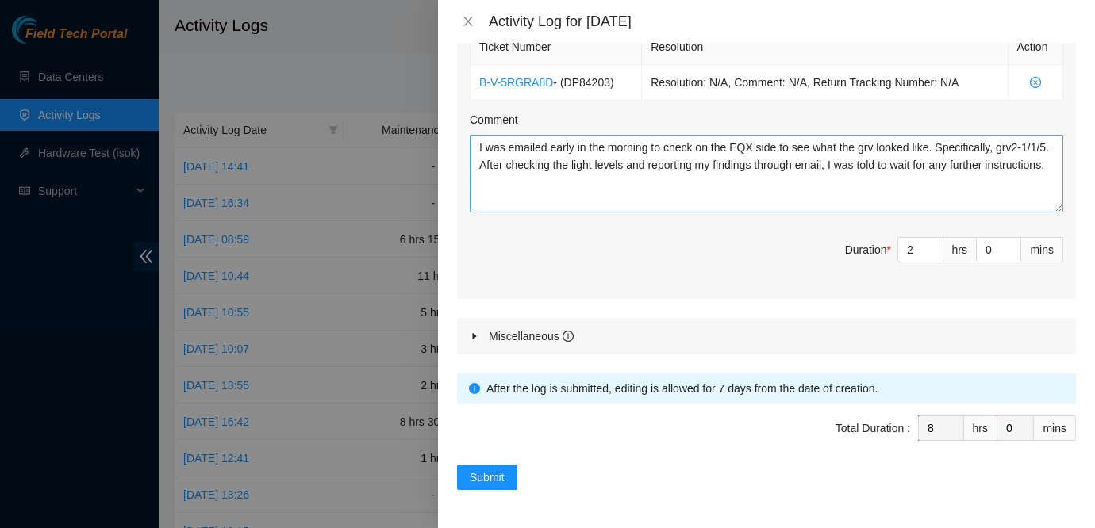
scroll to position [593, 0]
click at [764, 336] on div "Miscellaneous" at bounding box center [766, 336] width 619 height 37
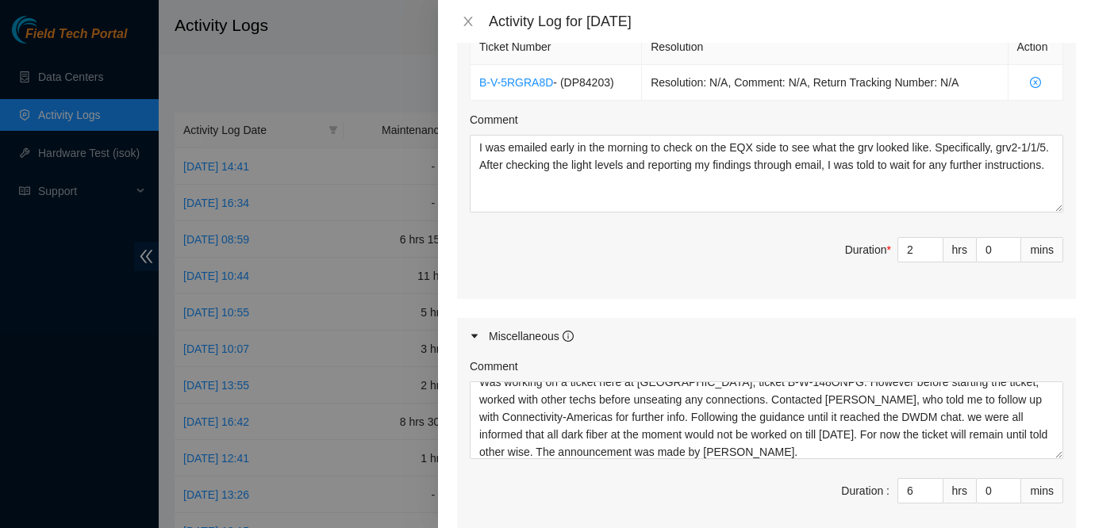
scroll to position [778, 0]
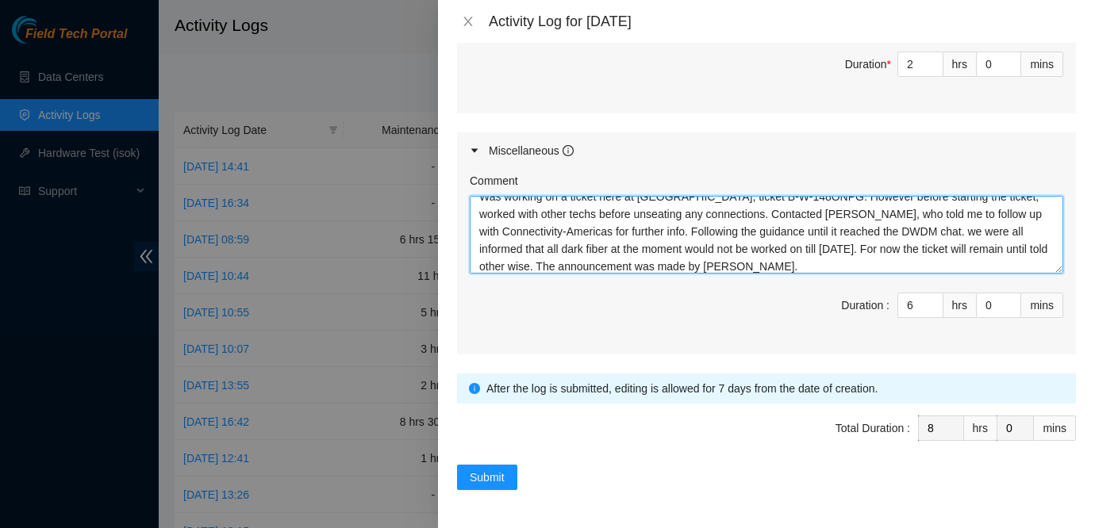
click at [718, 267] on textarea "Worked on normalizing connections for a DP82940. One of the connections seemed …" at bounding box center [767, 235] width 594 height 78
click at [833, 271] on textarea "Worked on normalizing connections for a DP82940. One of the connections seemed …" at bounding box center [767, 235] width 594 height 78
click at [751, 272] on textarea "Worked on normalizing connections for a DP82940. One of the connections seemed …" at bounding box center [767, 235] width 594 height 78
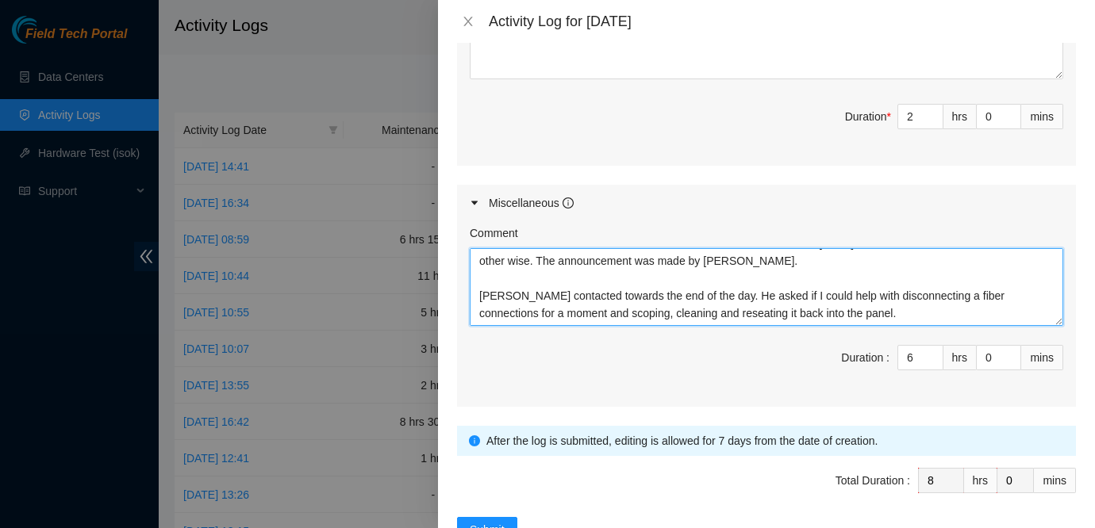
scroll to position [0, 0]
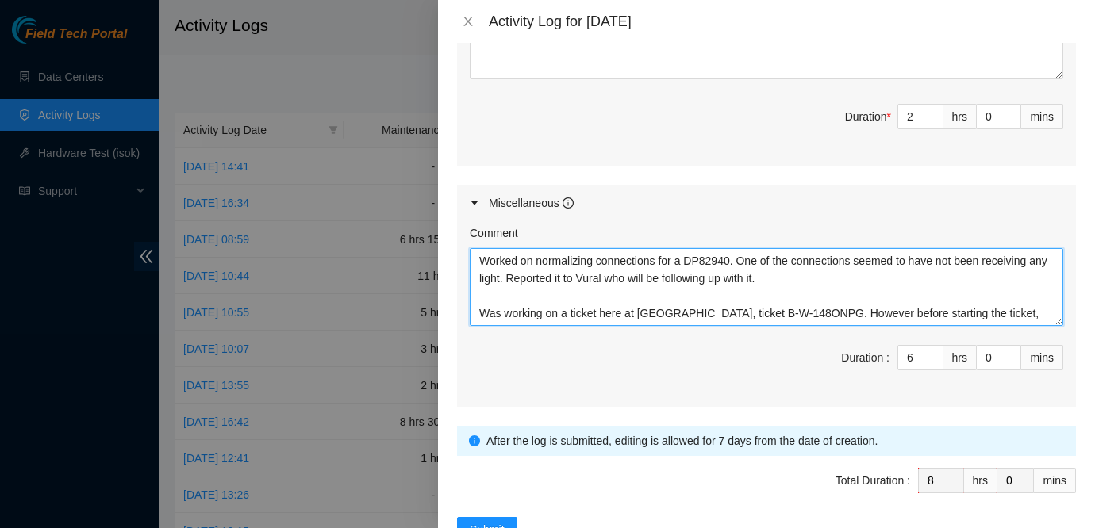
drag, startPoint x: 836, startPoint y: 311, endPoint x: 699, endPoint y: 179, distance: 190.8
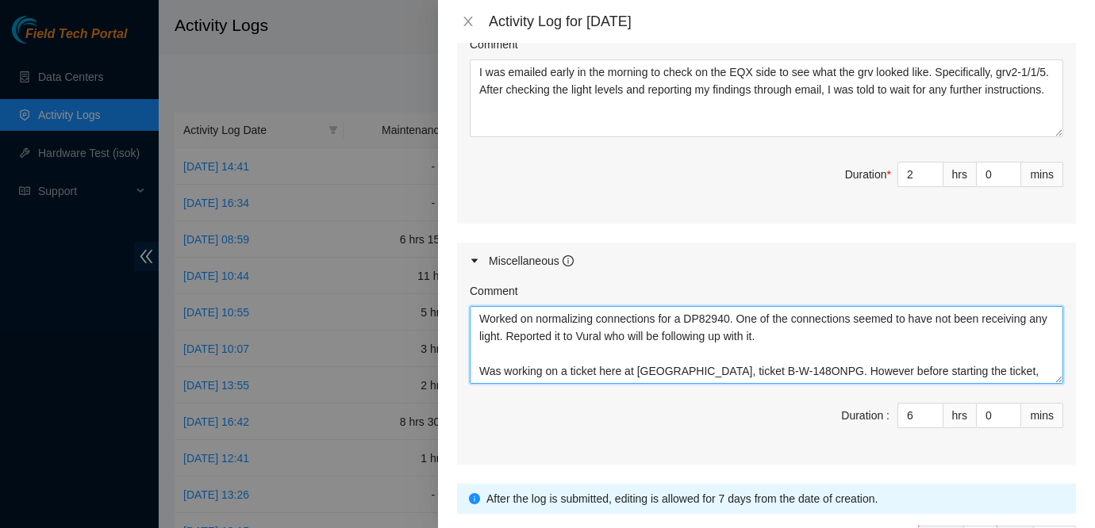
scroll to position [778, 0]
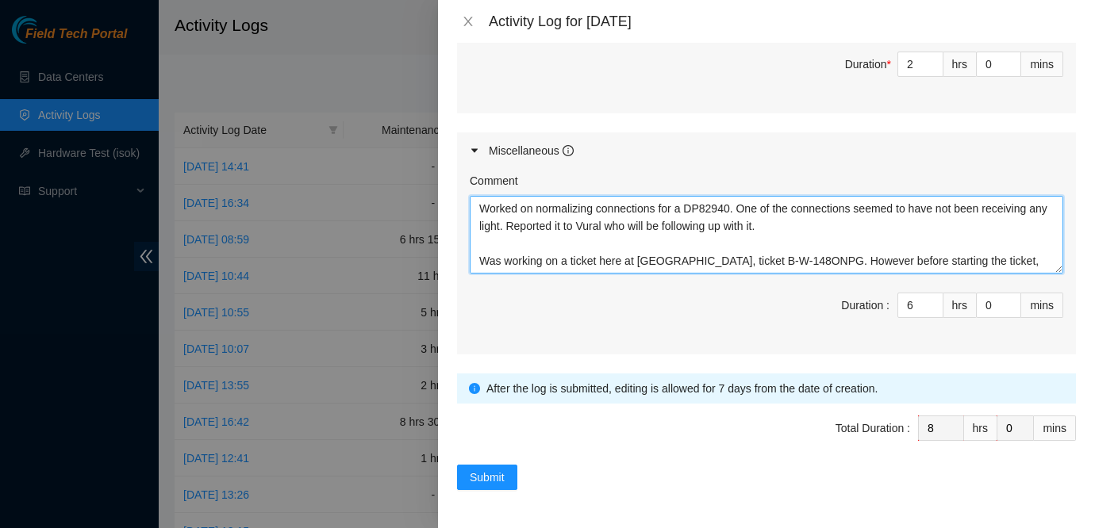
type textarea "Worked on normalizing connections for a DP82940. One of the connections seemed …"
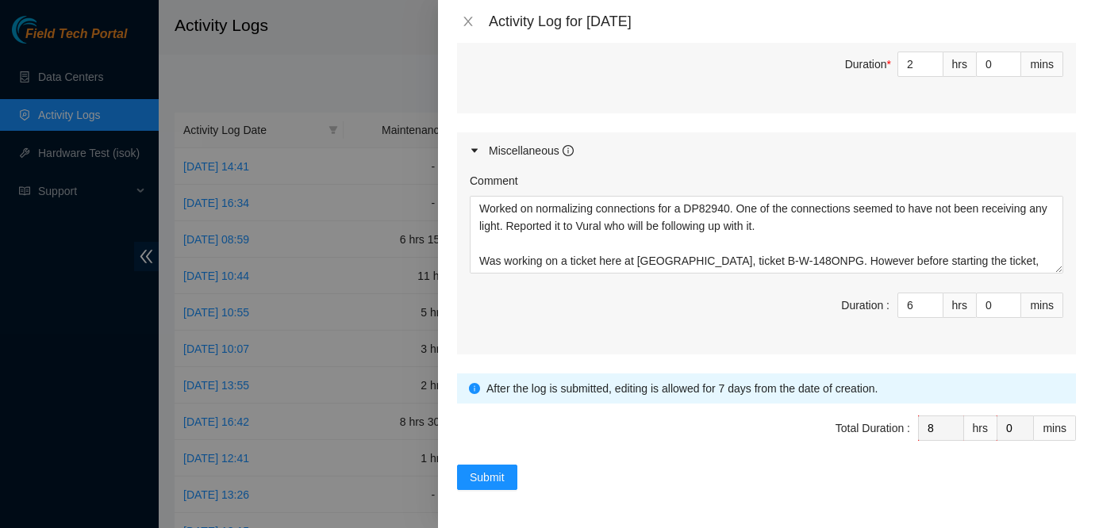
click at [914, 159] on div "Miscellaneous" at bounding box center [766, 151] width 619 height 37
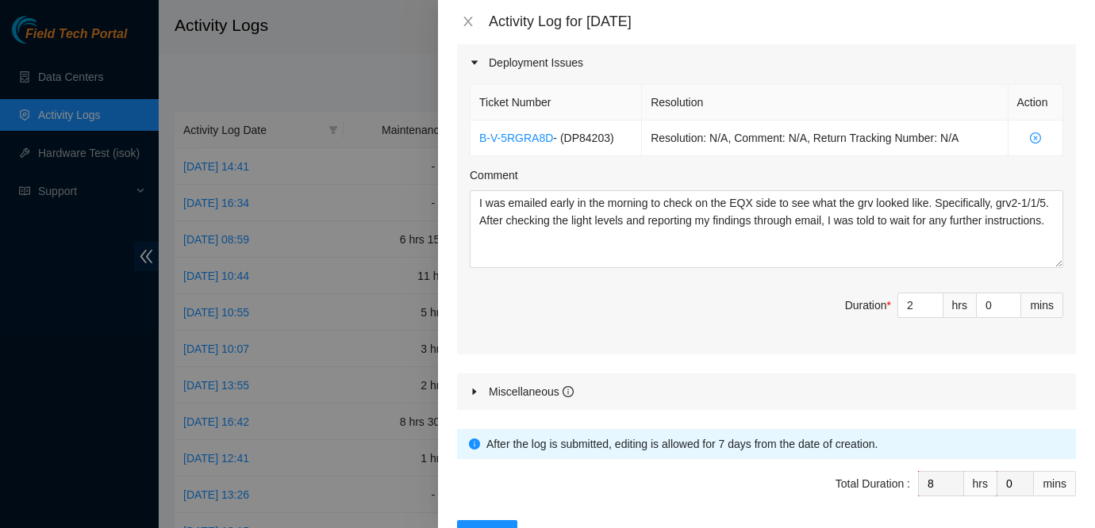
scroll to position [533, 0]
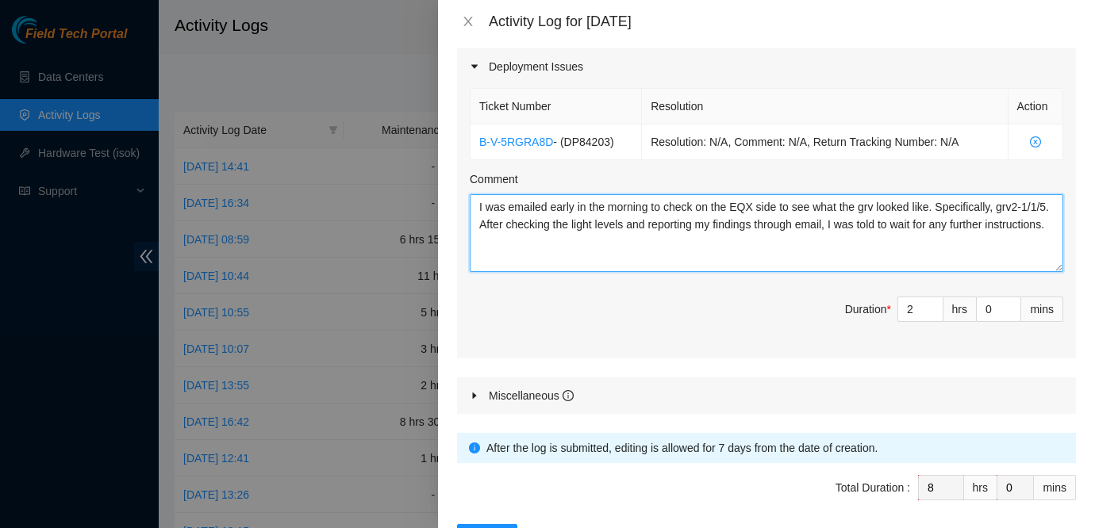
drag, startPoint x: 575, startPoint y: 246, endPoint x: 461, endPoint y: 107, distance: 179.8
click at [461, 107] on div "Ticket Number Resolution Action B-V-5RGRA8D - ( DP84203 ) Resolution: N/A, Comm…" at bounding box center [766, 222] width 619 height 274
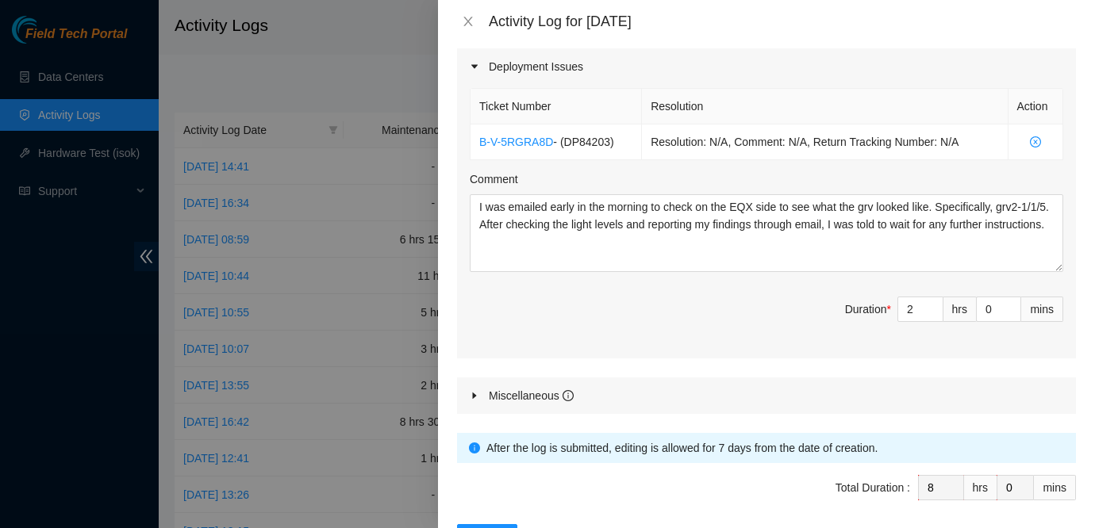
click at [15, 478] on div at bounding box center [547, 264] width 1095 height 528
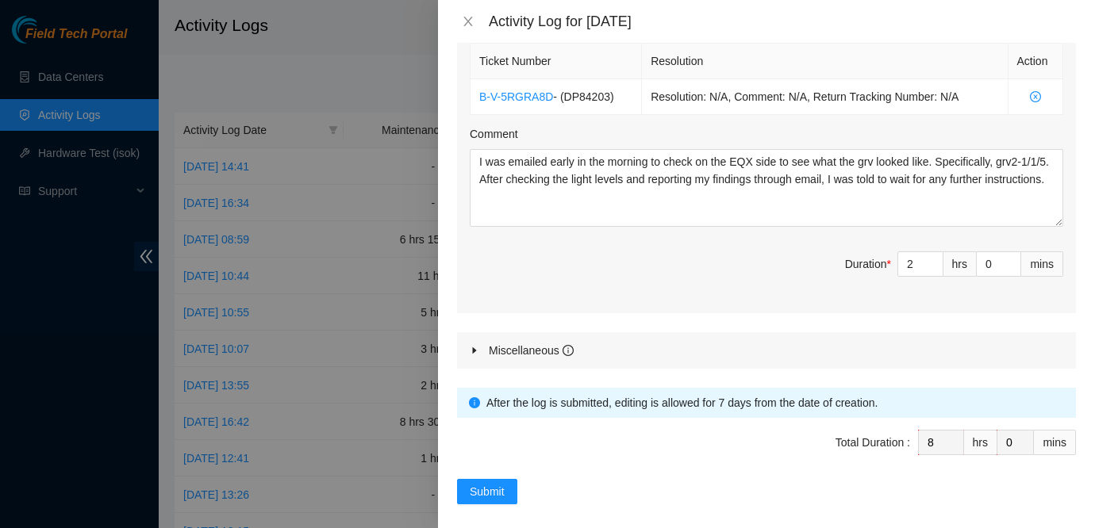
scroll to position [574, 0]
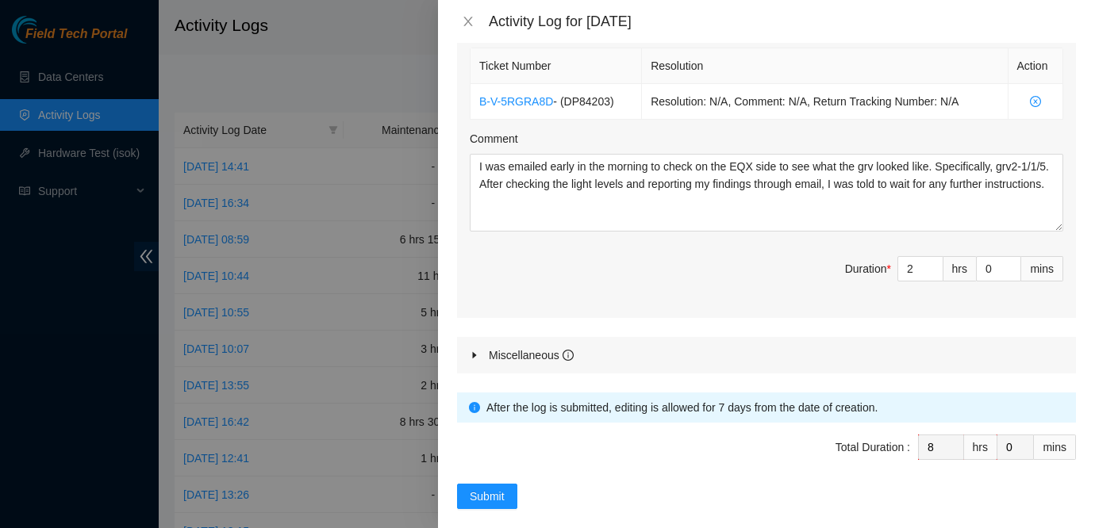
click at [548, 364] on div "Miscellaneous" at bounding box center [766, 355] width 619 height 37
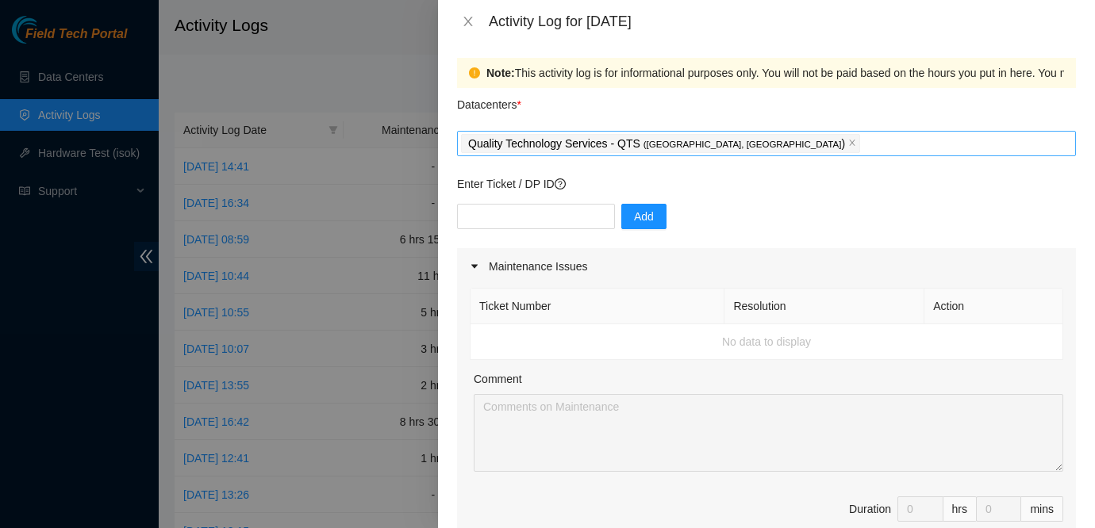
scroll to position [778, 0]
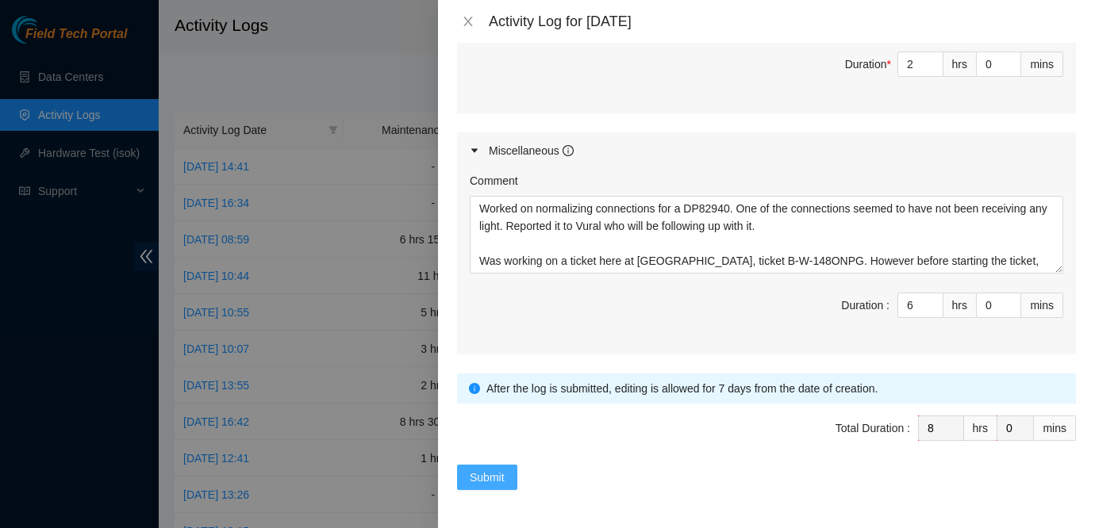
click at [496, 478] on span "Submit" at bounding box center [487, 477] width 35 height 17
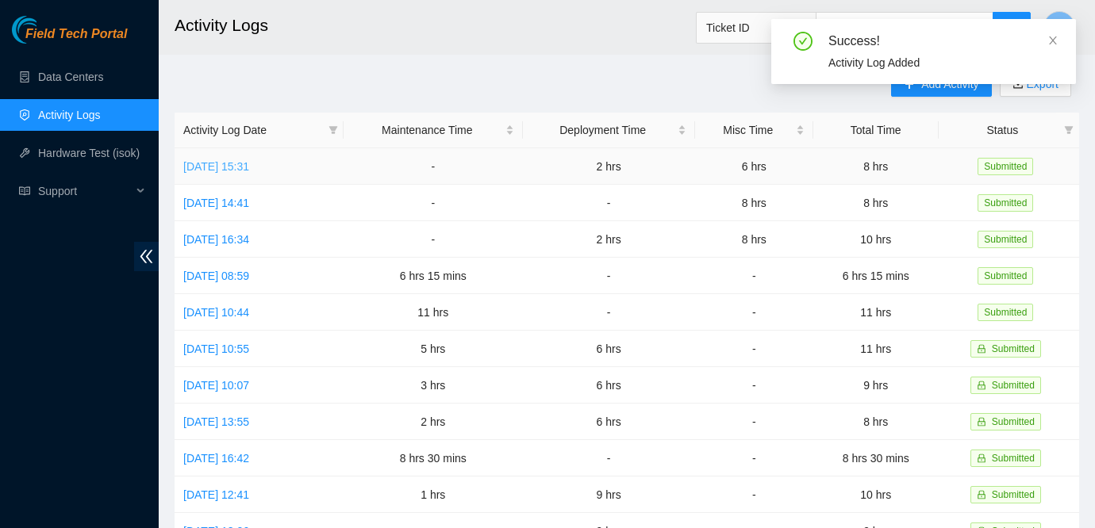
click at [249, 165] on link "[DATE] 15:31" at bounding box center [216, 166] width 66 height 13
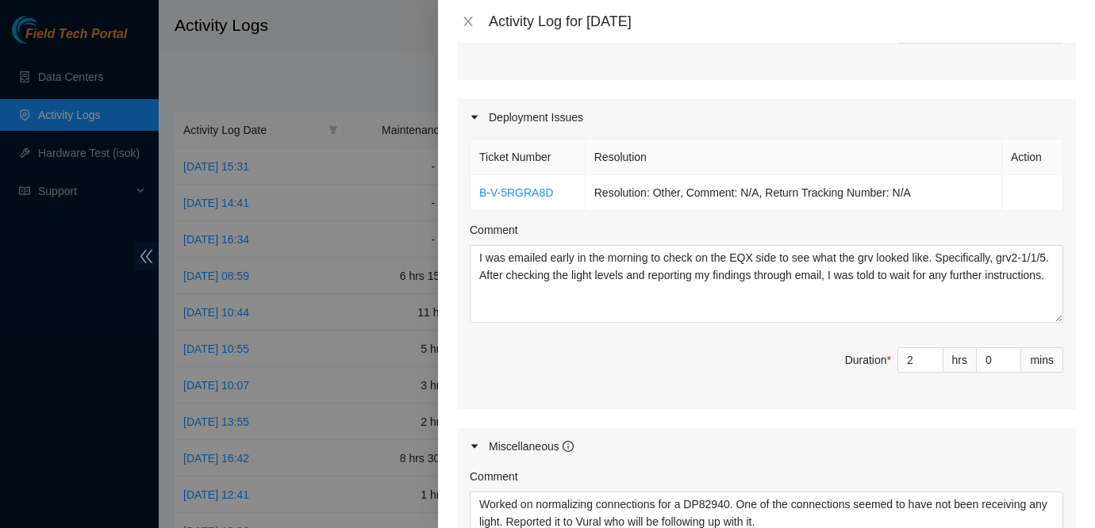
scroll to position [480, 0]
type input "3"
type input "9"
click at [931, 354] on span "up" at bounding box center [935, 359] width 10 height 10
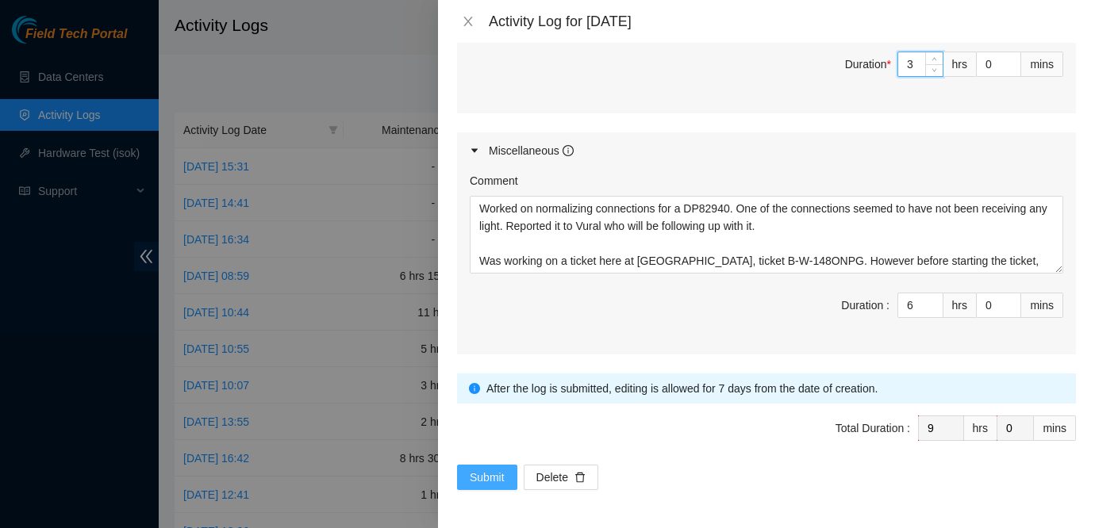
click at [493, 474] on span "Submit" at bounding box center [487, 477] width 35 height 17
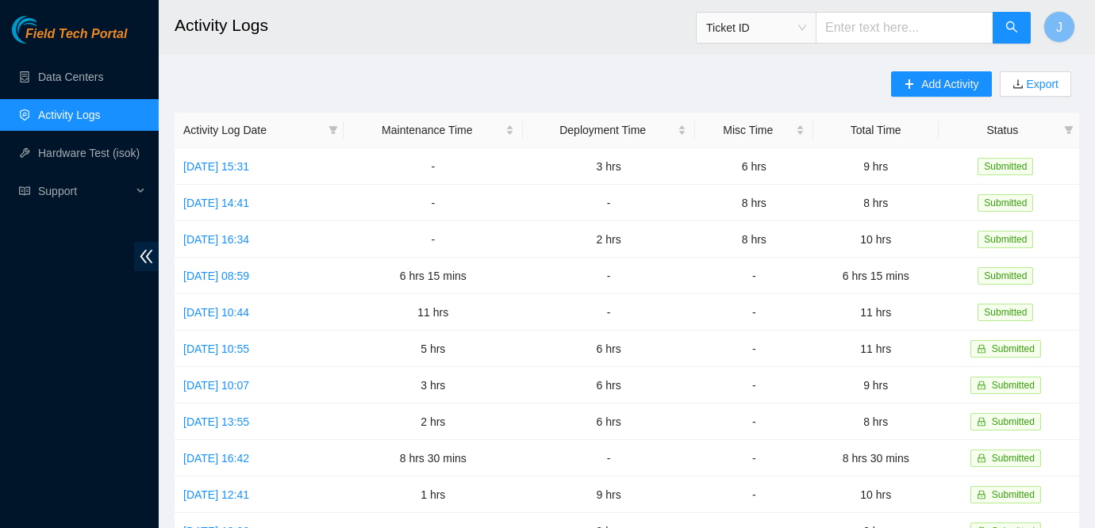
click at [38, 361] on div "Field Tech Portal Data Centers Activity Logs Hardware Test (isok) Support" at bounding box center [79, 272] width 159 height 513
click at [36, 313] on div "Field Tech Portal Data Centers Activity Logs Hardware Test (isok) Support" at bounding box center [79, 272] width 159 height 513
click at [63, 31] on span "Field Tech Portal" at bounding box center [76, 34] width 102 height 15
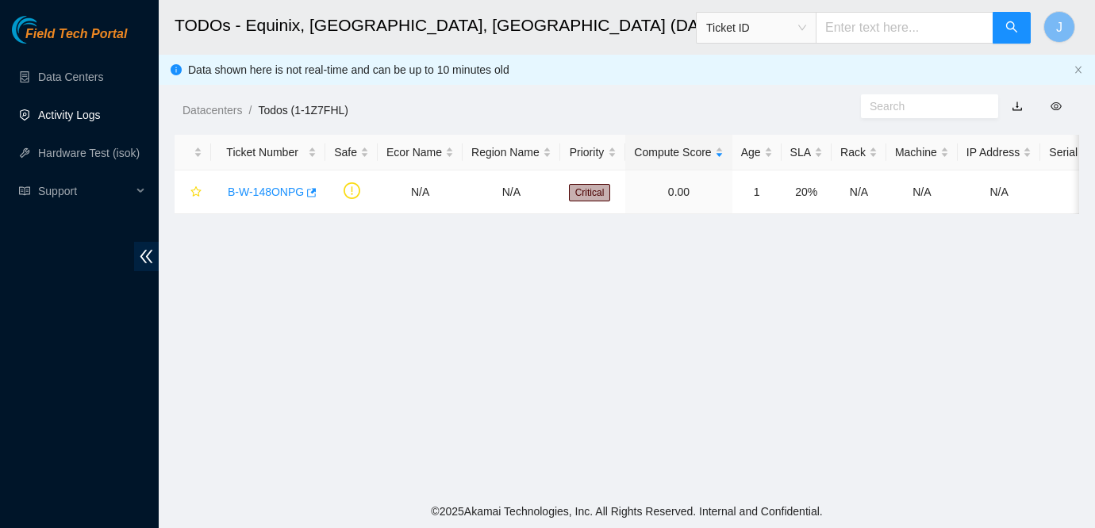
click at [86, 117] on link "Activity Logs" at bounding box center [69, 115] width 63 height 13
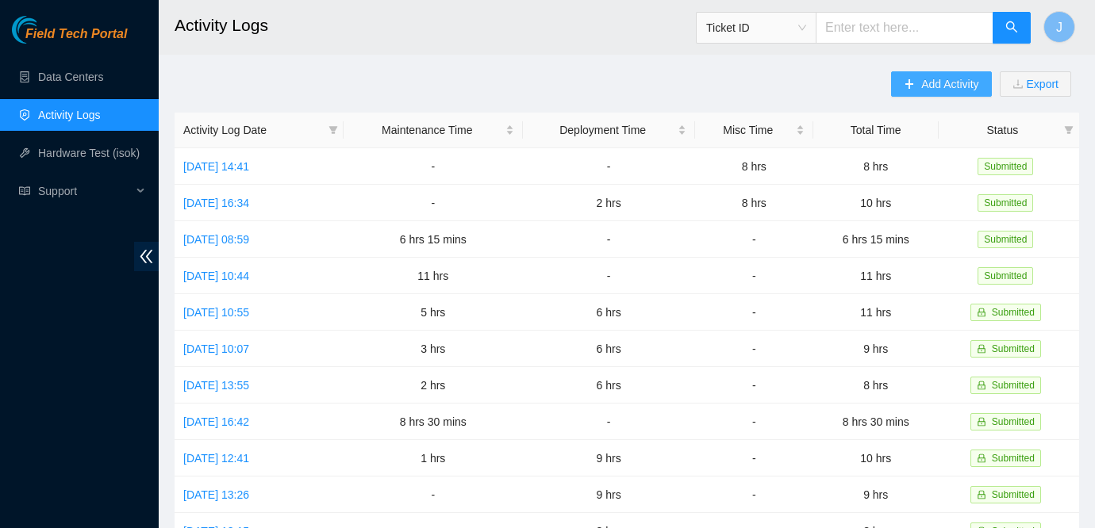
click at [924, 89] on span "Add Activity" at bounding box center [949, 83] width 57 height 17
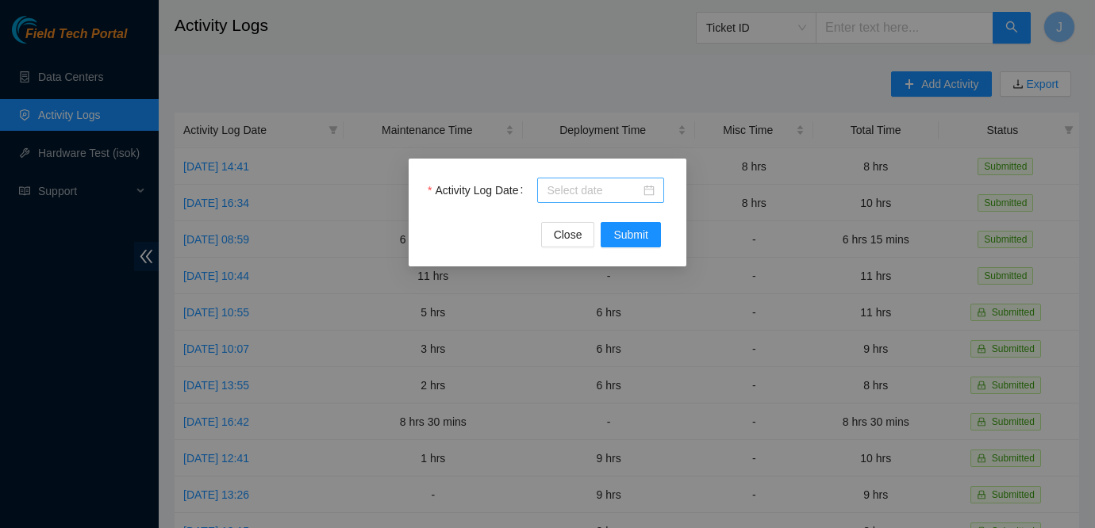
click at [647, 190] on div at bounding box center [601, 190] width 108 height 17
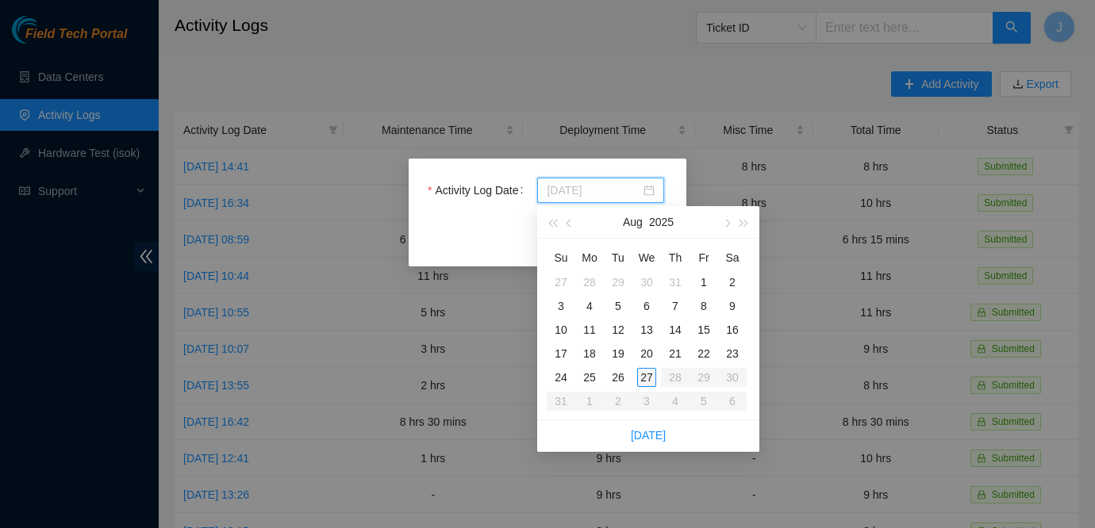
type input "[DATE]"
click at [644, 375] on div "27" at bounding box center [646, 377] width 19 height 19
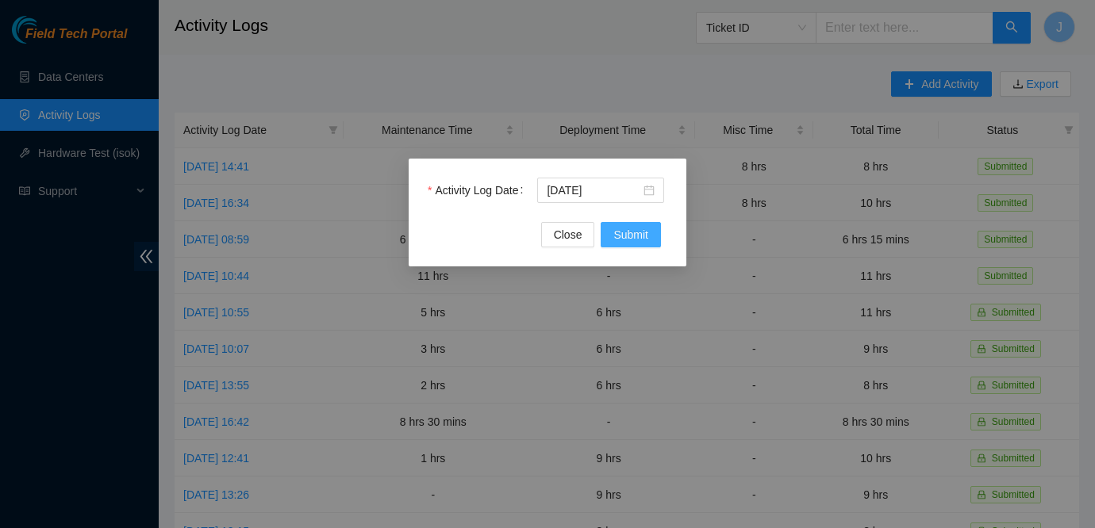
click at [625, 244] on button "Submit" at bounding box center [631, 234] width 60 height 25
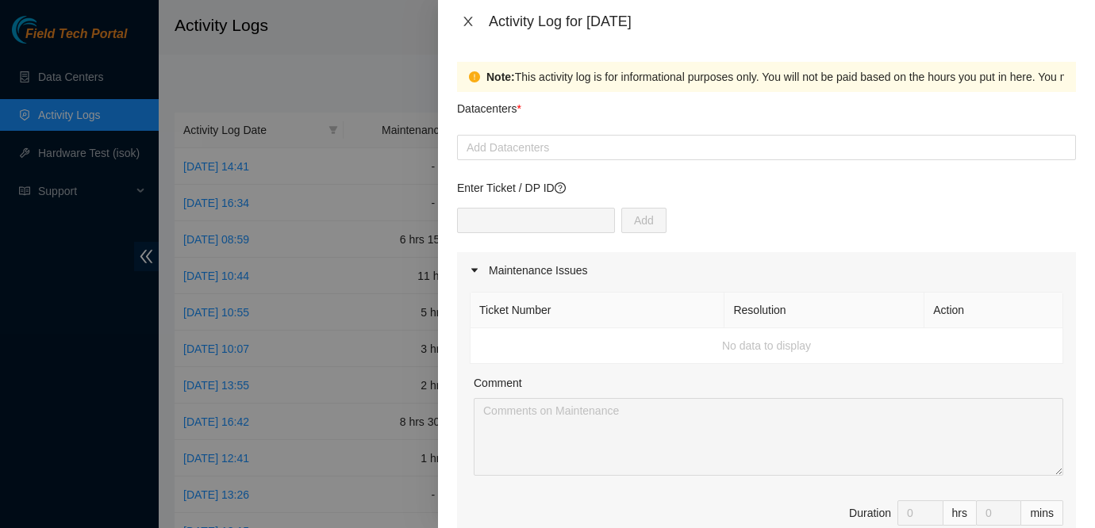
click at [475, 20] on button "Close" at bounding box center [468, 21] width 22 height 15
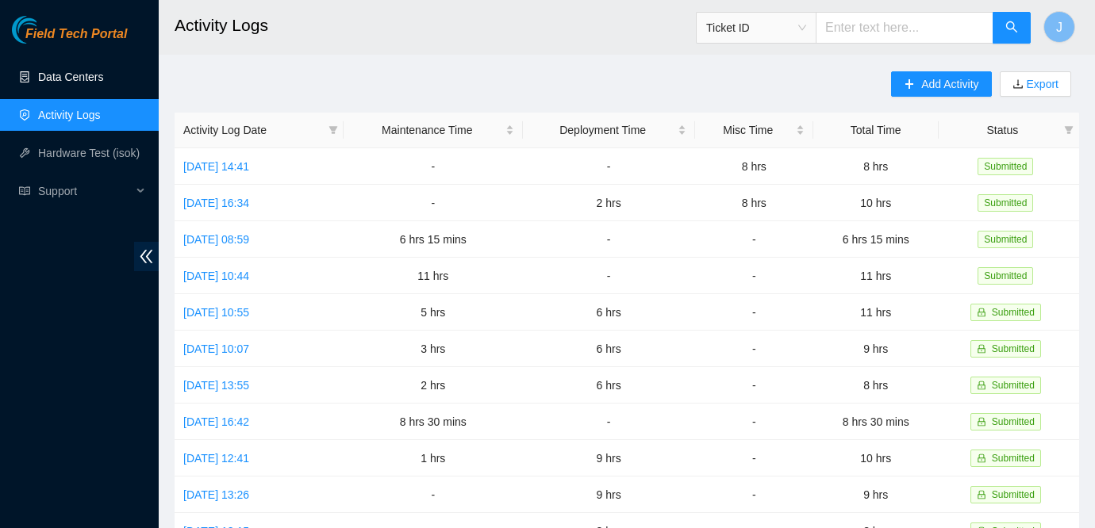
click at [103, 83] on link "Data Centers" at bounding box center [70, 77] width 65 height 13
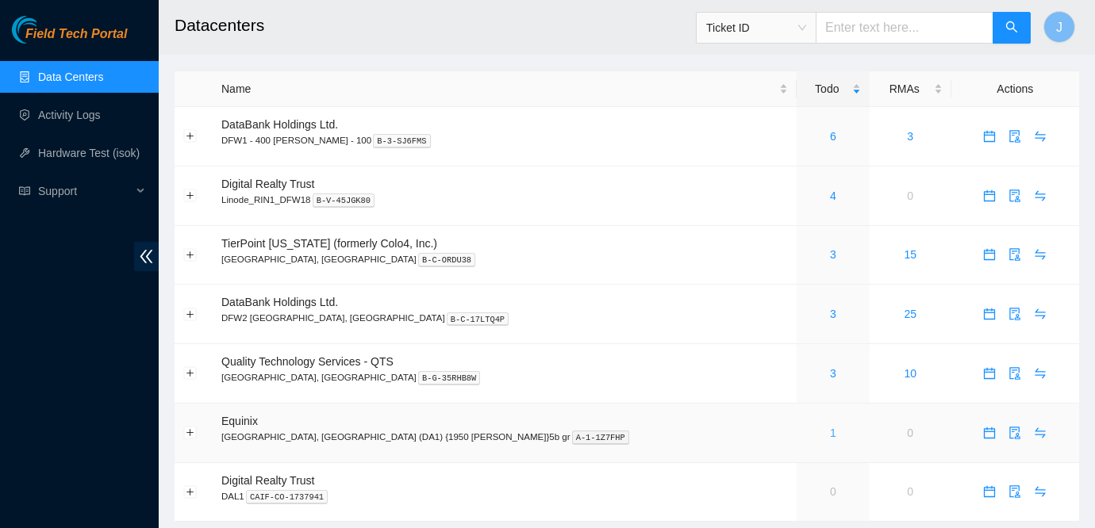
click at [830, 429] on link "1" at bounding box center [833, 433] width 6 height 13
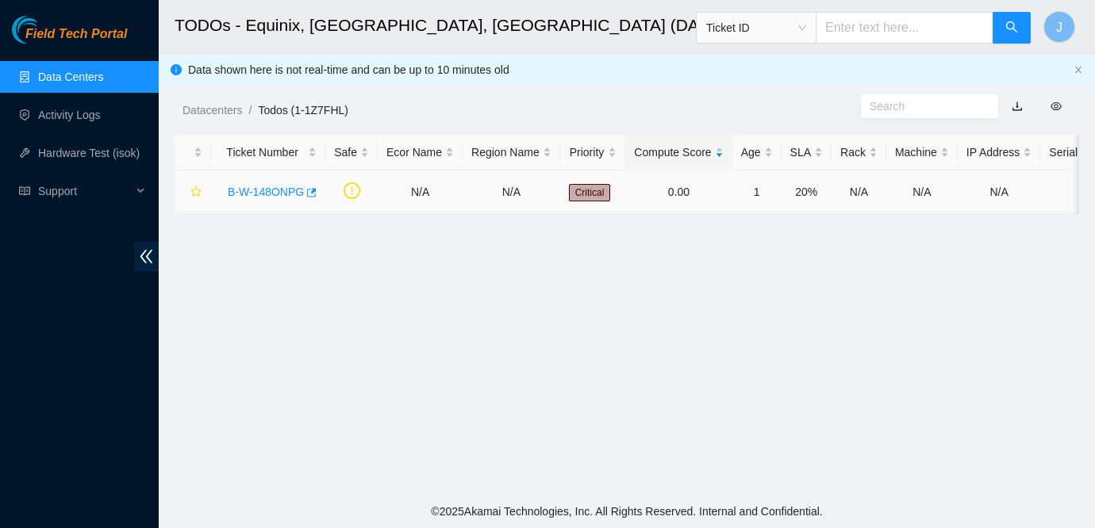
click at [269, 196] on link "B-W-148ONPG" at bounding box center [266, 192] width 76 height 13
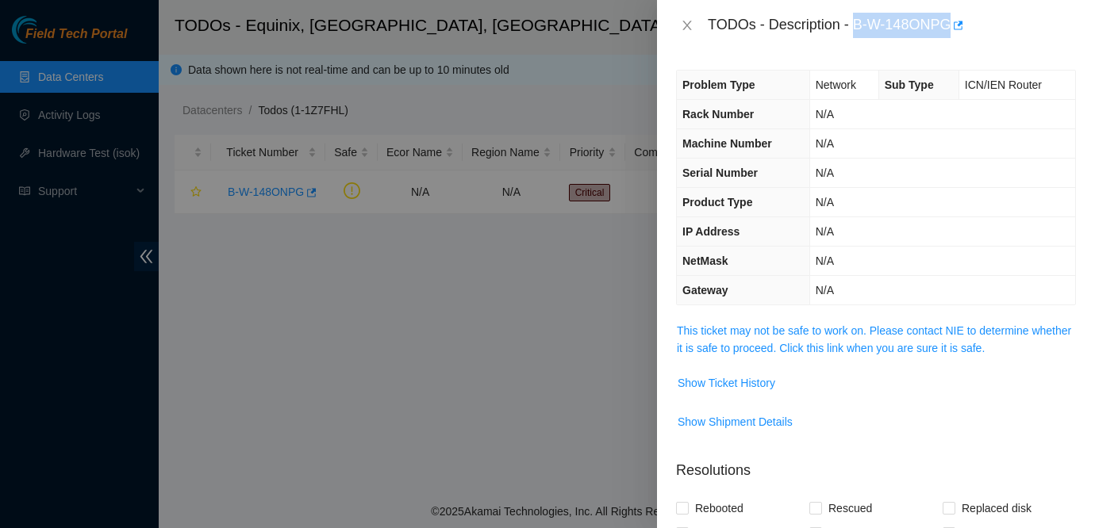
drag, startPoint x: 856, startPoint y: 18, endPoint x: 957, endPoint y: 23, distance: 100.9
click at [957, 23] on div "TODOs - Description - B-W-148ONPG" at bounding box center [892, 25] width 368 height 25
copy div "B-W-148ONPG"
click at [2, 267] on div at bounding box center [547, 264] width 1095 height 528
click at [407, 328] on div at bounding box center [547, 264] width 1095 height 528
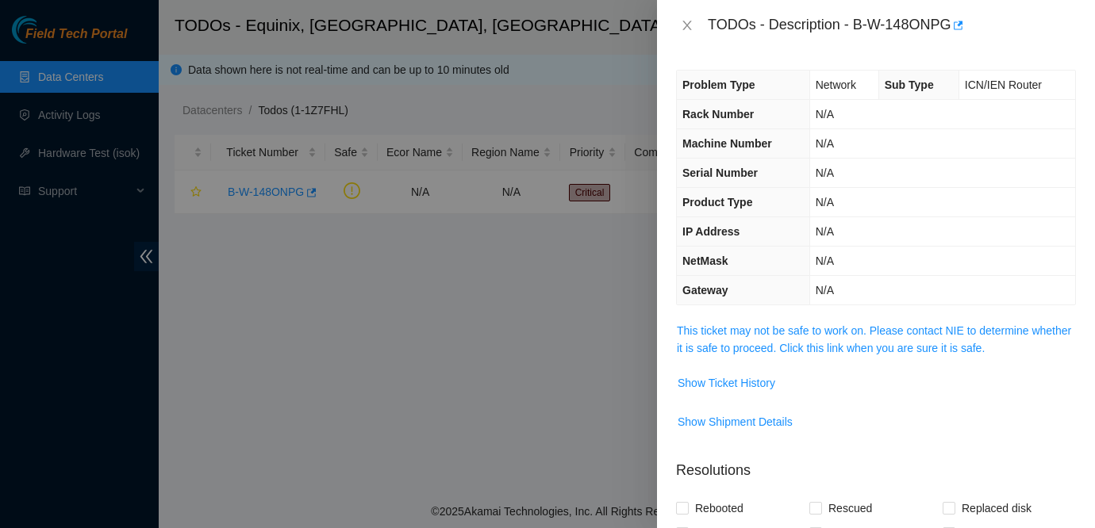
click at [514, 355] on div at bounding box center [547, 264] width 1095 height 528
click at [691, 20] on icon "close" at bounding box center [687, 25] width 13 height 13
